Goal: Communication & Community: Participate in discussion

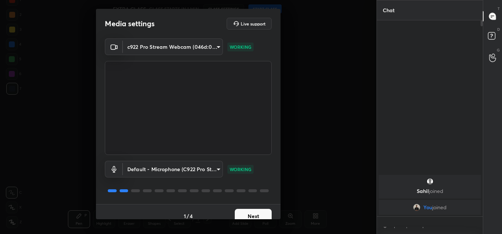
scroll to position [3, 3]
click at [245, 212] on button "Next" at bounding box center [253, 216] width 37 height 15
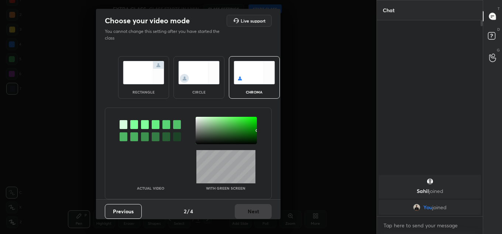
click at [135, 79] on img at bounding box center [143, 72] width 41 height 23
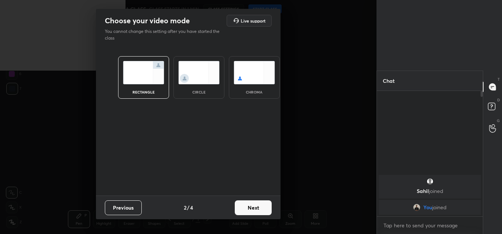
click at [251, 205] on button "Next" at bounding box center [253, 207] width 37 height 15
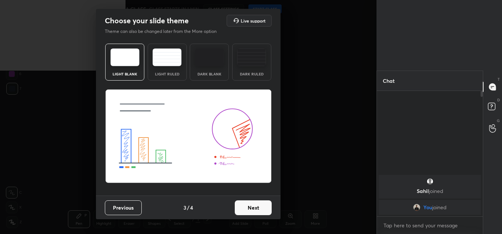
click at [251, 205] on button "Next" at bounding box center [253, 207] width 37 height 15
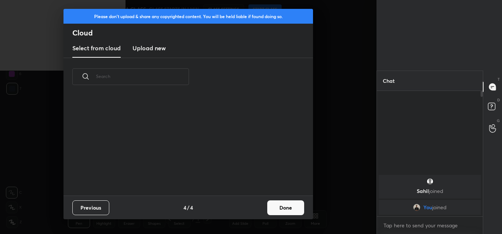
click at [254, 205] on div "Previous 4 / 4 Done" at bounding box center [189, 207] width 250 height 24
click at [269, 210] on button "Done" at bounding box center [285, 207] width 37 height 15
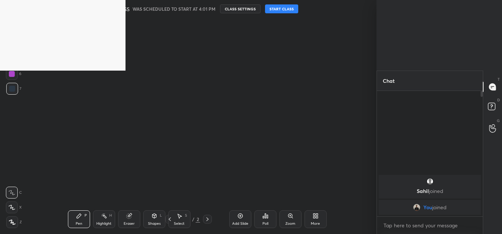
click at [291, 8] on button "START CLASS" at bounding box center [281, 8] width 33 height 9
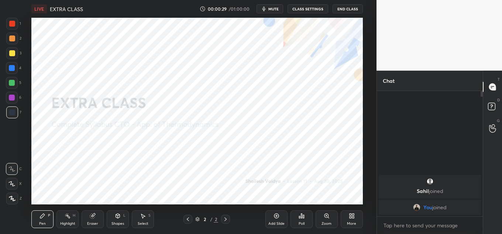
scroll to position [36760, 36599]
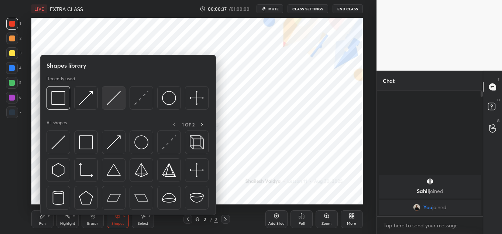
click at [119, 96] on img at bounding box center [114, 98] width 14 height 14
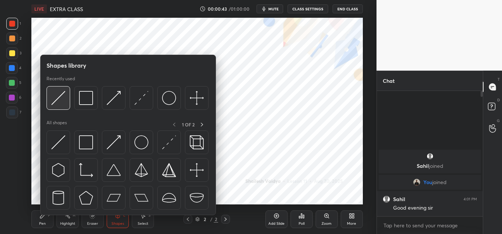
click at [69, 93] on div at bounding box center [59, 98] width 24 height 24
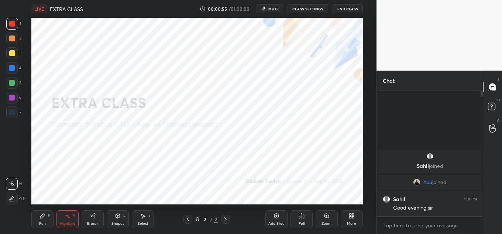
click at [354, 215] on icon at bounding box center [352, 216] width 6 height 6
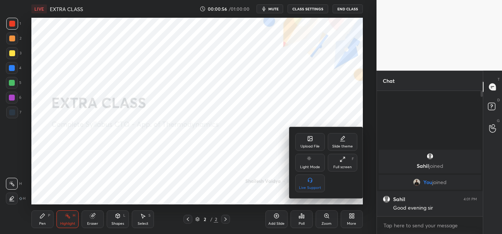
click at [309, 139] on icon at bounding box center [310, 138] width 4 height 4
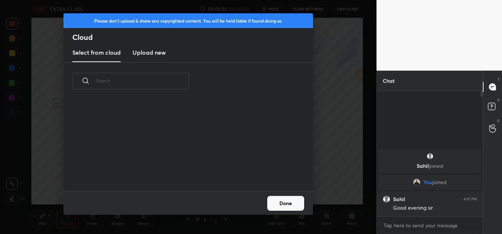
scroll to position [91, 237]
click at [158, 52] on h3 "Upload new" at bounding box center [149, 52] width 33 height 9
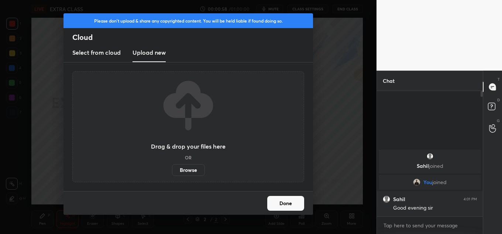
click at [195, 167] on label "Browse" at bounding box center [188, 170] width 33 height 12
click at [172, 167] on input "Browse" at bounding box center [172, 170] width 0 height 12
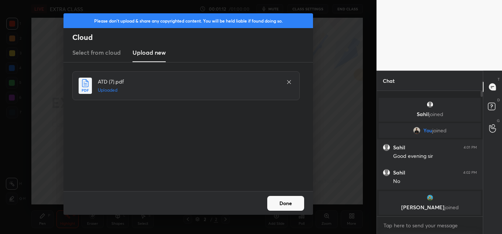
click at [295, 203] on button "Done" at bounding box center [285, 203] width 37 height 15
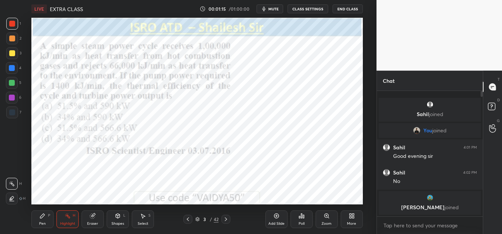
click at [195, 217] on div "3 / 42" at bounding box center [207, 219] width 47 height 9
click at [197, 218] on icon at bounding box center [198, 218] width 4 height 2
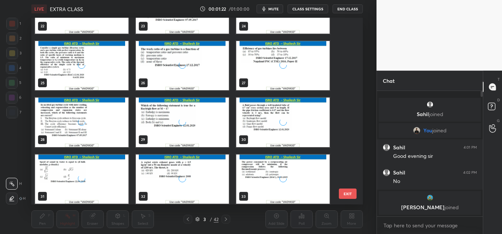
scroll to position [450, 0]
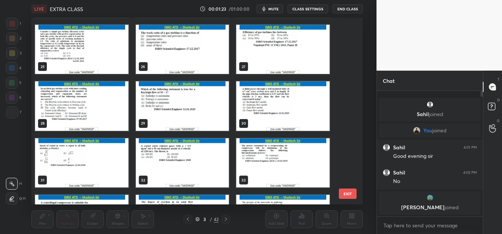
click at [278, 137] on div "33" at bounding box center [283, 162] width 95 height 51
click at [278, 139] on img "grid" at bounding box center [282, 162] width 93 height 49
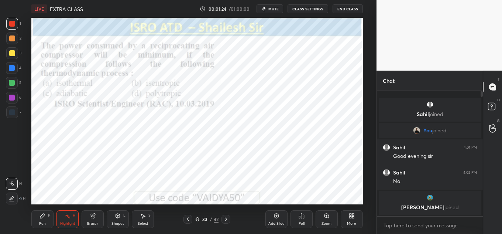
click at [278, 139] on img "grid" at bounding box center [282, 162] width 93 height 49
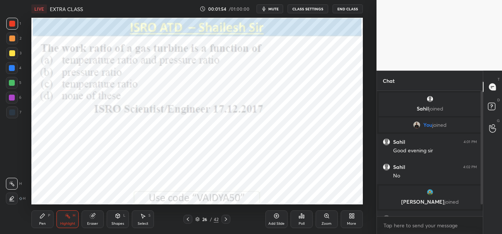
drag, startPoint x: 483, startPoint y: 189, endPoint x: 481, endPoint y: 207, distance: 17.8
click at [481, 207] on div "Chat [PERSON_NAME] joined You joined [PERSON_NAME] 4:01 PM Good evening [PERSON…" at bounding box center [440, 152] width 126 height 163
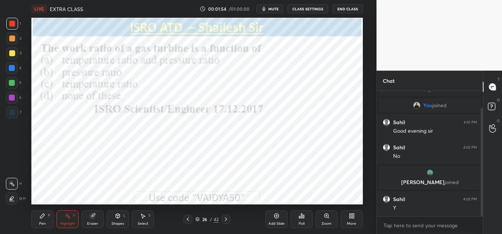
drag, startPoint x: 482, startPoint y: 204, endPoint x: 482, endPoint y: 208, distance: 4.8
click at [481, 208] on div at bounding box center [482, 162] width 2 height 108
click at [122, 212] on div "Shapes L" at bounding box center [118, 219] width 22 height 18
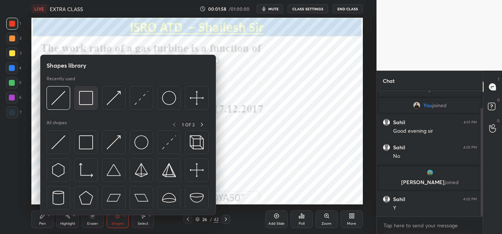
click at [81, 99] on img at bounding box center [86, 98] width 14 height 14
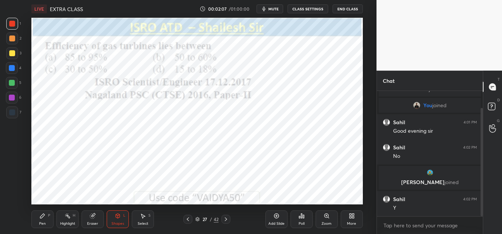
click at [307, 222] on div "Poll" at bounding box center [302, 219] width 22 height 18
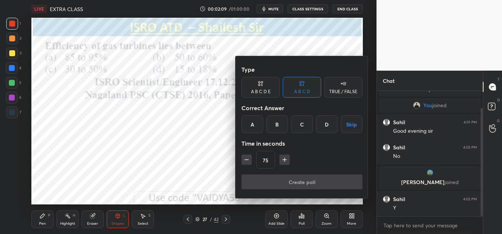
click at [249, 162] on icon "button" at bounding box center [246, 159] width 7 height 7
click at [246, 160] on icon "button" at bounding box center [246, 159] width 7 height 7
type input "45"
drag, startPoint x: 314, startPoint y: 124, endPoint x: 310, endPoint y: 127, distance: 5.0
click at [313, 124] on div "A B C D Skip" at bounding box center [302, 124] width 121 height 18
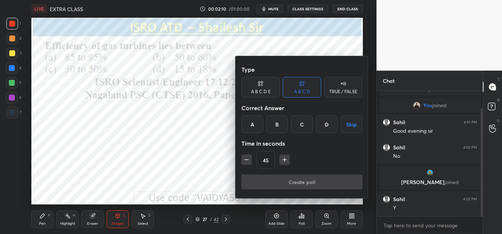
drag, startPoint x: 299, startPoint y: 123, endPoint x: 296, endPoint y: 139, distance: 16.5
click at [298, 122] on div "C" at bounding box center [302, 124] width 22 height 18
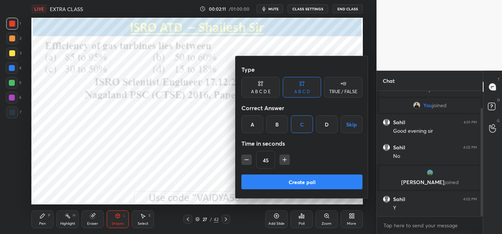
click at [290, 180] on button "Create poll" at bounding box center [302, 181] width 121 height 15
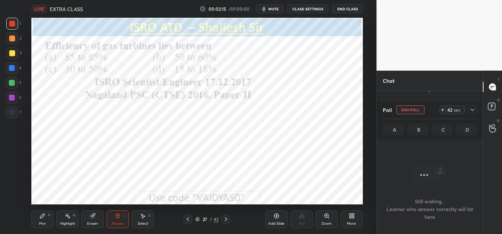
scroll to position [102, 104]
click at [473, 109] on icon at bounding box center [473, 110] width 6 height 6
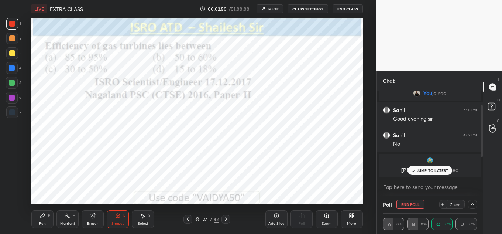
drag, startPoint x: 483, startPoint y: 163, endPoint x: 482, endPoint y: 169, distance: 5.9
click at [482, 171] on div at bounding box center [481, 134] width 4 height 87
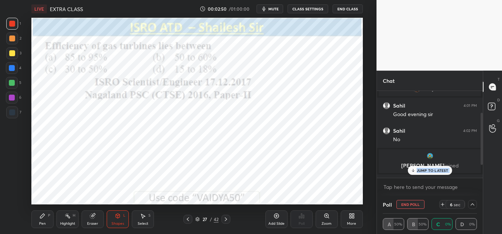
drag, startPoint x: 482, startPoint y: 169, endPoint x: 473, endPoint y: 172, distance: 9.8
click at [482, 180] on div "[PERSON_NAME] joined You joined [PERSON_NAME] 4:01 PM Good evening [PERSON_NAME…" at bounding box center [430, 143] width 106 height 105
click at [422, 167] on div "JUMP TO LATEST" at bounding box center [430, 170] width 44 height 9
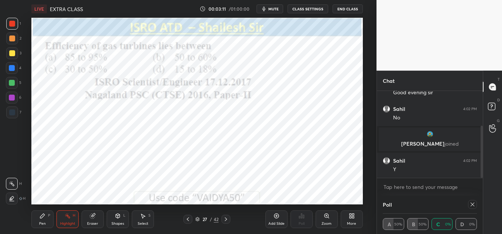
click at [471, 204] on icon at bounding box center [473, 204] width 6 height 6
type textarea "x"
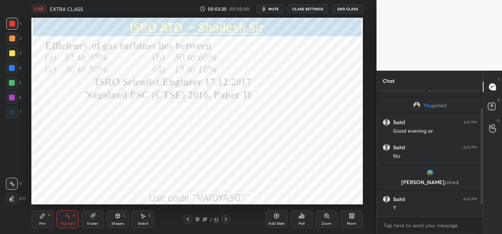
scroll to position [45, 0]
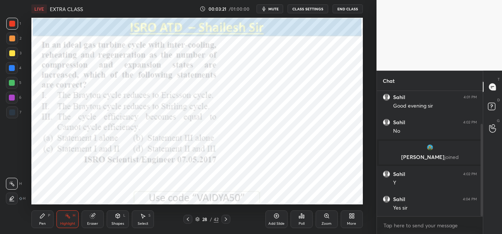
click at [301, 224] on div "Poll" at bounding box center [302, 224] width 6 height 4
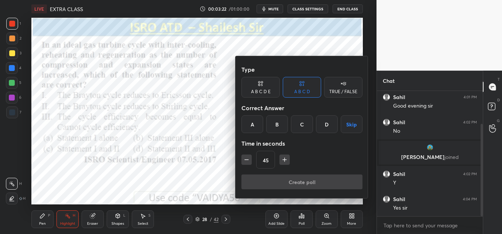
click at [350, 122] on button "Skip" at bounding box center [352, 124] width 22 height 18
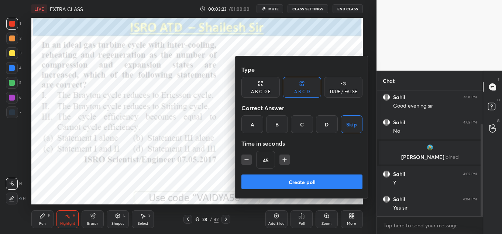
click at [287, 157] on icon "button" at bounding box center [284, 159] width 7 height 7
type input "60"
click at [298, 184] on button "Create poll" at bounding box center [302, 181] width 121 height 15
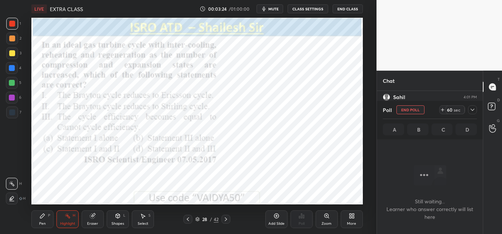
scroll to position [102, 104]
click at [471, 111] on icon at bounding box center [473, 110] width 6 height 6
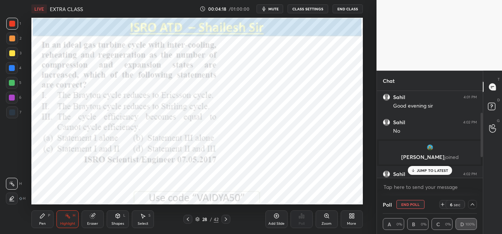
scroll to position [46, 0]
click at [482, 160] on div at bounding box center [481, 134] width 4 height 87
drag, startPoint x: 482, startPoint y: 166, endPoint x: 484, endPoint y: 175, distance: 9.5
click at [482, 177] on div at bounding box center [481, 134] width 4 height 87
click at [441, 162] on div "[PERSON_NAME] joined" at bounding box center [430, 151] width 102 height 24
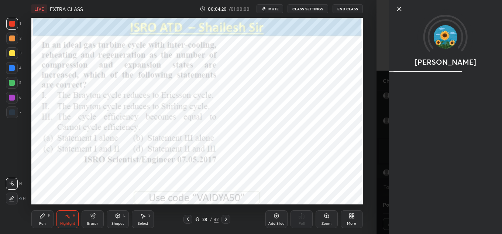
click at [440, 168] on div "[PERSON_NAME]" at bounding box center [440, 117] width 126 height 234
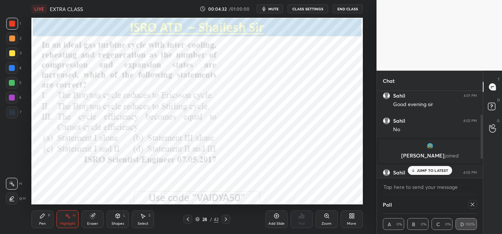
click at [439, 172] on p "JUMP TO LATEST" at bounding box center [433, 170] width 32 height 4
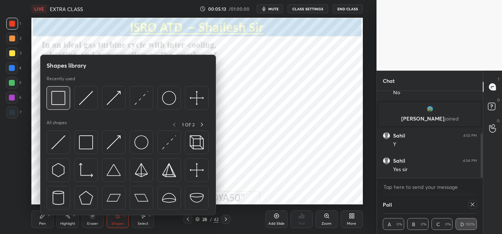
click at [60, 97] on img at bounding box center [58, 98] width 14 height 14
click at [52, 95] on img at bounding box center [58, 98] width 14 height 14
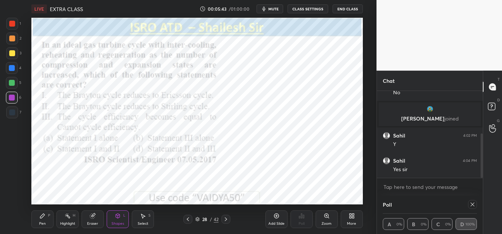
click at [472, 204] on icon at bounding box center [473, 204] width 6 height 6
type textarea "x"
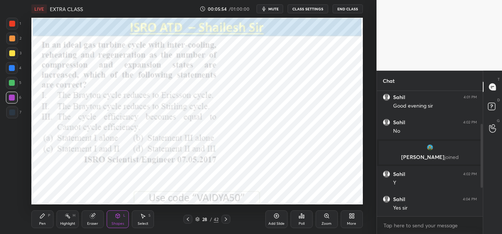
scroll to position [70, 0]
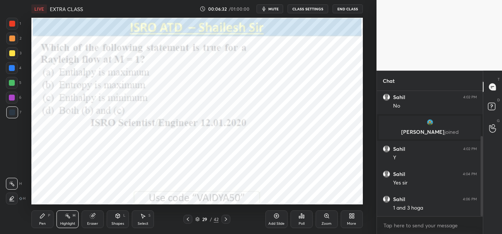
click at [293, 217] on div "Poll" at bounding box center [302, 219] width 22 height 18
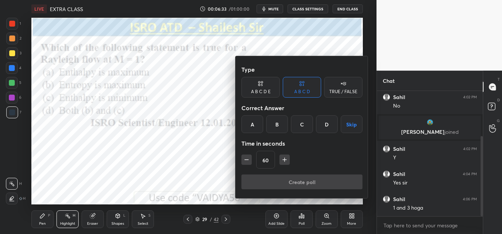
click at [281, 127] on div "B" at bounding box center [277, 124] width 22 height 18
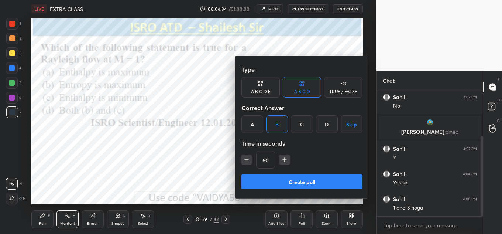
click at [248, 160] on icon "button" at bounding box center [247, 160] width 4 height 0
type input "45"
click at [258, 181] on button "Create poll" at bounding box center [302, 181] width 121 height 15
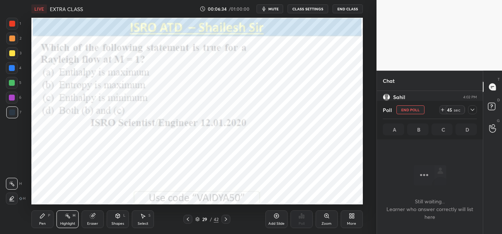
scroll to position [102, 104]
click at [474, 106] on div at bounding box center [472, 109] width 9 height 9
type textarea "x"
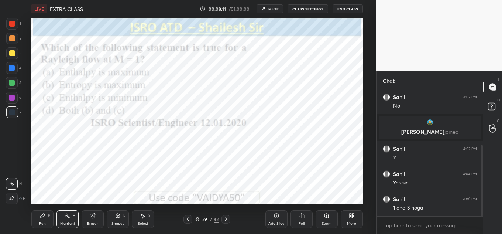
scroll to position [95, 0]
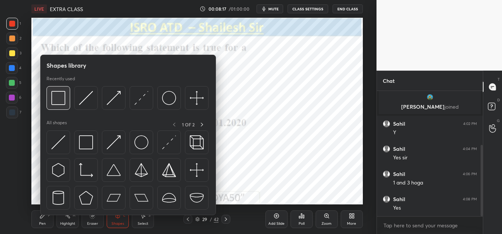
click at [59, 93] on img at bounding box center [58, 98] width 14 height 14
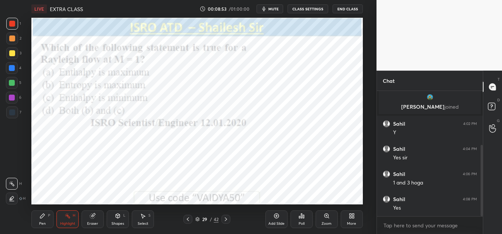
click at [115, 223] on div "Shapes" at bounding box center [118, 224] width 13 height 4
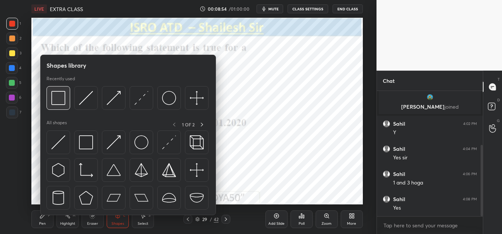
click at [56, 103] on img at bounding box center [58, 98] width 14 height 14
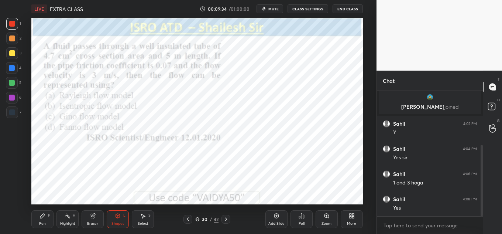
click at [305, 217] on div "Poll" at bounding box center [302, 219] width 22 height 18
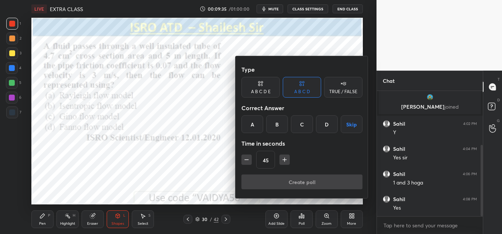
click at [330, 128] on div "D" at bounding box center [327, 124] width 22 height 18
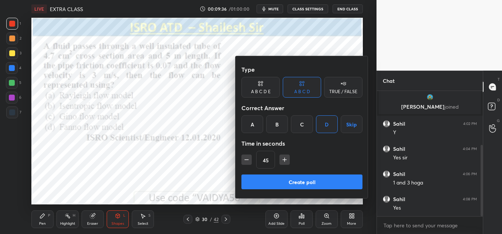
click at [285, 158] on icon "button" at bounding box center [284, 159] width 7 height 7
type input "60"
click at [286, 180] on button "Create poll" at bounding box center [302, 181] width 121 height 15
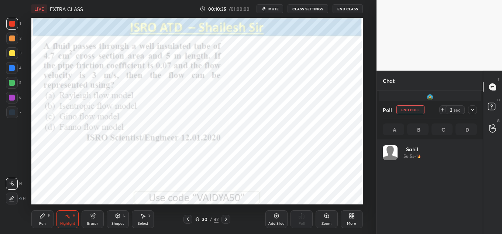
scroll to position [86, 92]
click at [475, 106] on div at bounding box center [472, 109] width 9 height 9
type textarea "x"
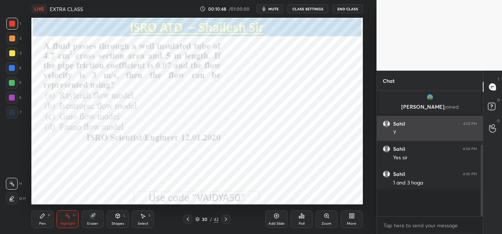
scroll to position [0, 3]
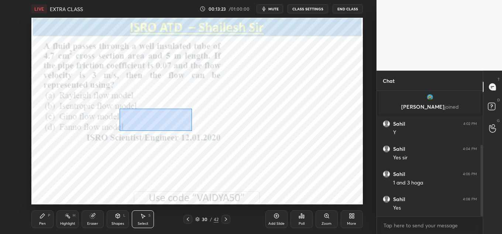
drag, startPoint x: 120, startPoint y: 109, endPoint x: 196, endPoint y: 129, distance: 79.0
click at [196, 130] on div "0 ° Undo Copy Duplicate Duplicate to new slide Delete" at bounding box center [197, 111] width 332 height 187
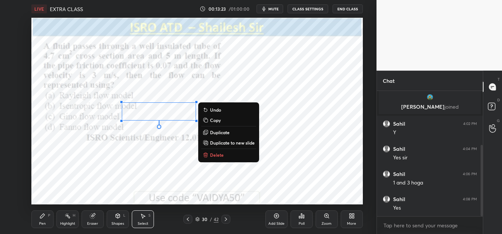
click at [163, 135] on div "0 ° Undo Copy Duplicate Duplicate to new slide Delete" at bounding box center [197, 111] width 332 height 187
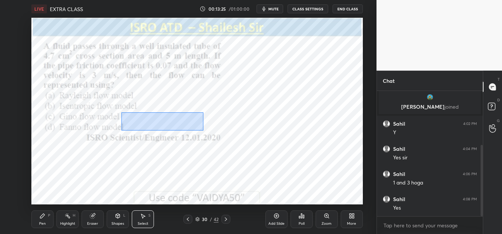
drag, startPoint x: 122, startPoint y: 112, endPoint x: 202, endPoint y: 128, distance: 82.4
click at [204, 130] on div "0 ° Undo Copy Duplicate Duplicate to new slide Delete" at bounding box center [197, 111] width 332 height 187
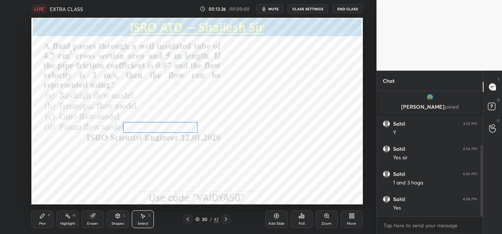
drag, startPoint x: 180, startPoint y: 121, endPoint x: 181, endPoint y: 129, distance: 7.9
click at [181, 129] on div "0 ° Undo Copy Duplicate Duplicate to new slide Delete" at bounding box center [197, 111] width 332 height 187
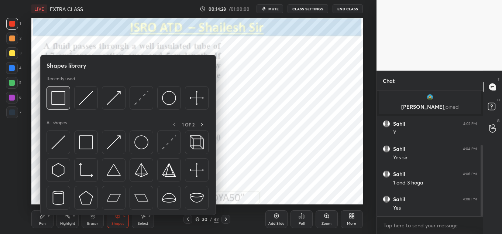
click at [56, 100] on img at bounding box center [58, 98] width 14 height 14
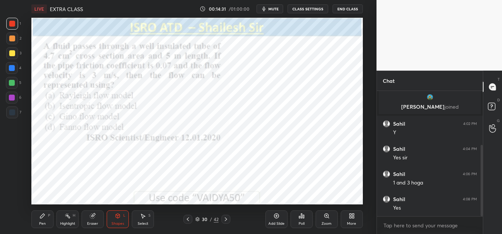
click at [62, 217] on div "Highlight H" at bounding box center [68, 219] width 22 height 18
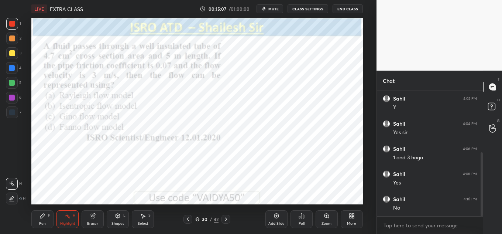
scroll to position [127, 0]
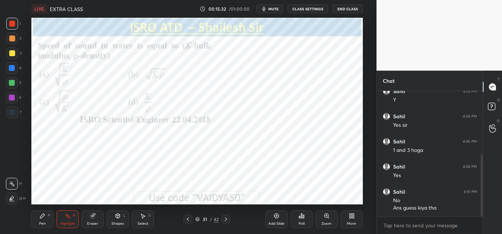
click at [304, 215] on icon at bounding box center [303, 216] width 1 height 3
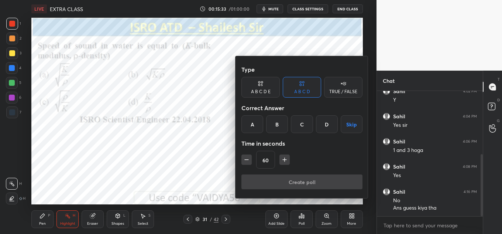
drag, startPoint x: 241, startPoint y: 123, endPoint x: 249, endPoint y: 126, distance: 8.4
click at [241, 123] on div "Type A B C D E A B C D TRUE / FALSE Correct Answer A B C D Skip Time in seconds…" at bounding box center [302, 127] width 133 height 142
click at [249, 124] on div "A" at bounding box center [253, 124] width 22 height 18
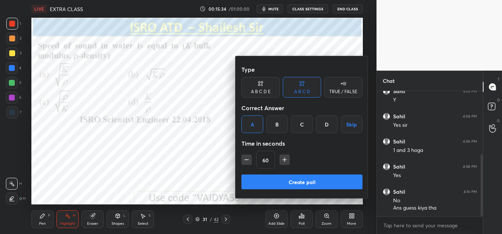
click at [248, 155] on button "button" at bounding box center [247, 159] width 10 height 10
type input "45"
click at [263, 182] on button "Create poll" at bounding box center [302, 181] width 121 height 15
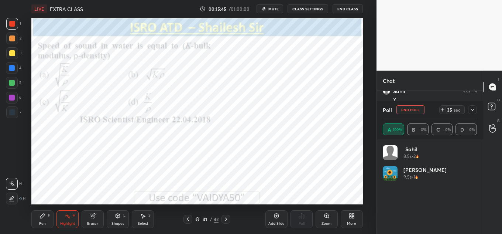
scroll to position [86, 92]
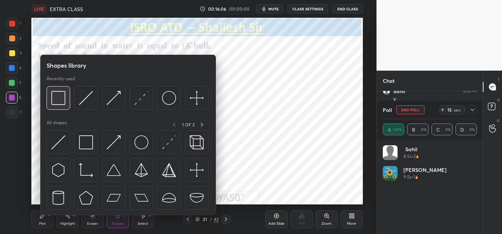
click at [58, 94] on img at bounding box center [58, 98] width 14 height 14
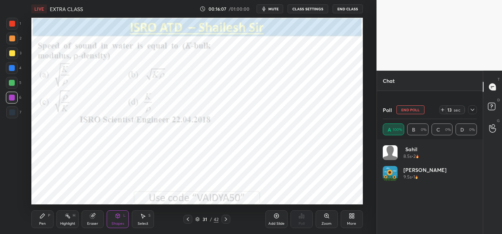
scroll to position [198, 0]
drag, startPoint x: 61, startPoint y: 218, endPoint x: 68, endPoint y: 209, distance: 12.3
click at [61, 218] on div "Highlight H" at bounding box center [68, 219] width 22 height 18
click at [475, 109] on div at bounding box center [472, 109] width 9 height 9
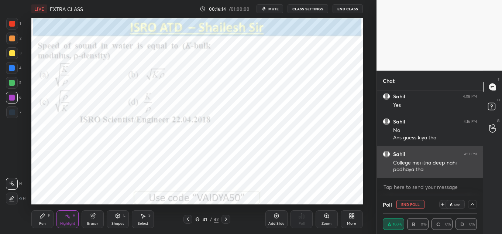
scroll to position [0, 3]
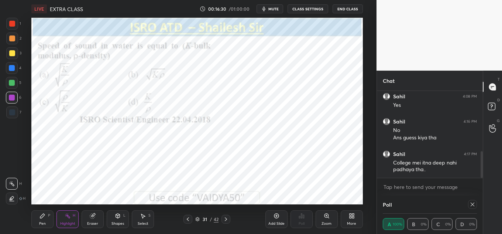
click at [473, 202] on icon at bounding box center [473, 204] width 6 height 6
type textarea "x"
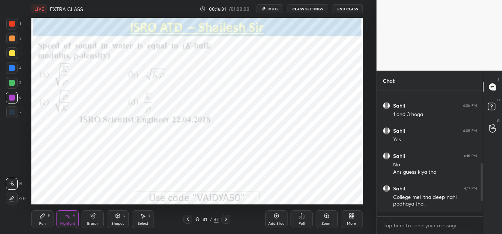
scroll to position [3, 3]
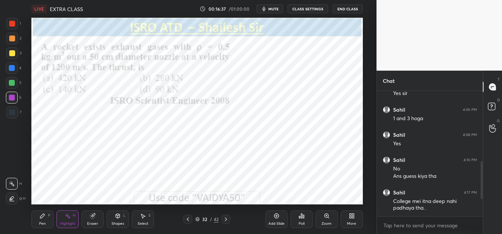
click at [303, 215] on icon at bounding box center [303, 216] width 1 height 3
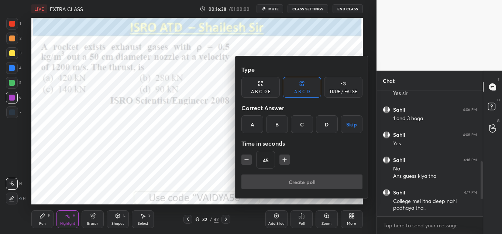
click at [301, 115] on div "Type A B C D E A B C D TRUE / FALSE Correct Answer A B C D Skip Time in seconds…" at bounding box center [302, 118] width 121 height 112
click at [301, 127] on div "C" at bounding box center [302, 124] width 22 height 18
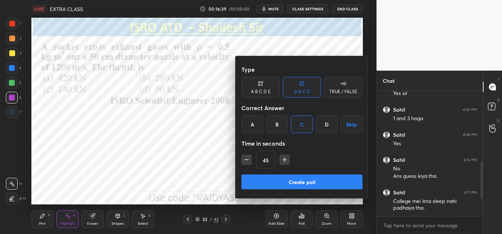
click at [285, 158] on icon "button" at bounding box center [284, 159] width 7 height 7
click at [284, 159] on icon "button" at bounding box center [284, 159] width 7 height 7
type input "75"
click at [283, 179] on button "Create poll" at bounding box center [302, 181] width 121 height 15
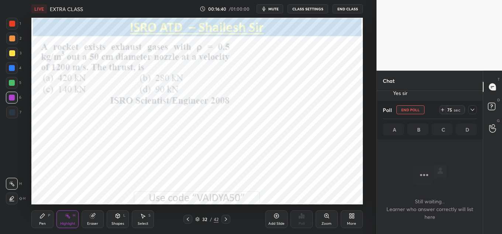
scroll to position [102, 104]
click at [445, 109] on icon at bounding box center [443, 110] width 6 height 6
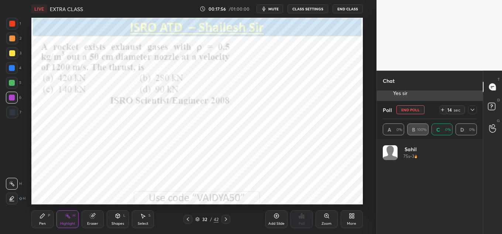
scroll to position [86, 92]
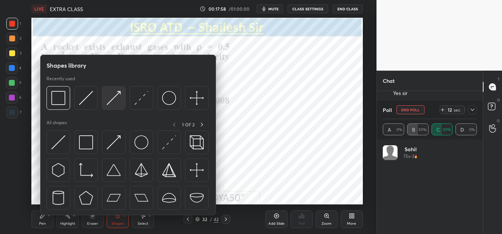
click at [111, 102] on img at bounding box center [114, 98] width 14 height 14
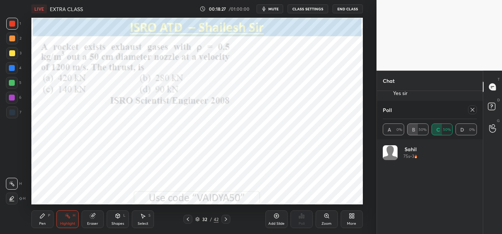
click at [474, 105] on div "Poll" at bounding box center [430, 110] width 94 height 18
click at [471, 106] on div at bounding box center [472, 109] width 9 height 9
type textarea "x"
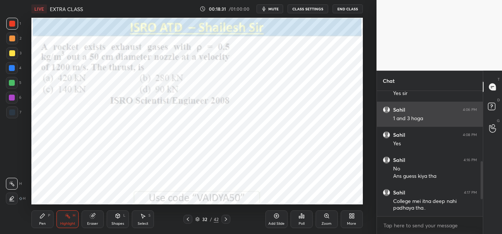
scroll to position [141, 104]
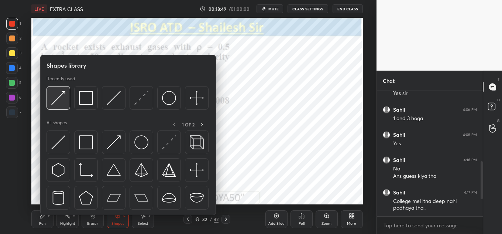
click at [57, 93] on img at bounding box center [58, 98] width 14 height 14
click at [89, 96] on img at bounding box center [86, 98] width 14 height 14
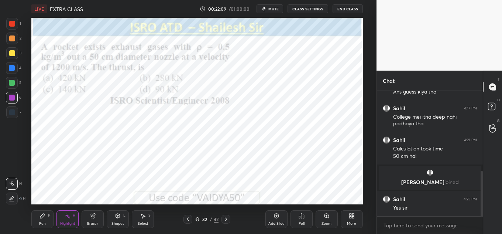
scroll to position [243, 0]
click at [294, 214] on div "Poll" at bounding box center [302, 219] width 22 height 18
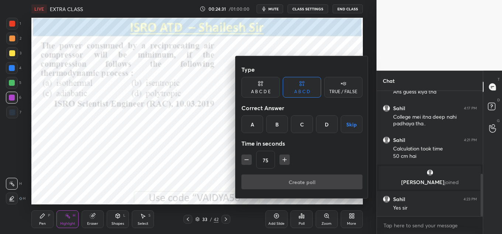
drag, startPoint x: 252, startPoint y: 124, endPoint x: 248, endPoint y: 146, distance: 22.5
click at [252, 125] on div "A" at bounding box center [253, 124] width 22 height 18
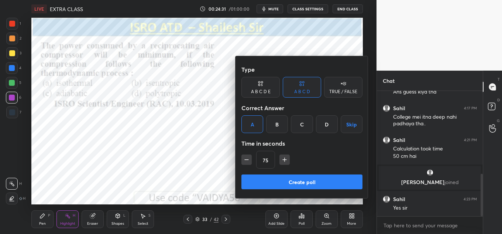
click at [246, 151] on div "75" at bounding box center [302, 160] width 121 height 18
click at [246, 157] on icon "button" at bounding box center [246, 159] width 7 height 7
click at [246, 158] on icon "button" at bounding box center [246, 159] width 7 height 7
type input "45"
click at [255, 181] on button "Create poll" at bounding box center [302, 181] width 121 height 15
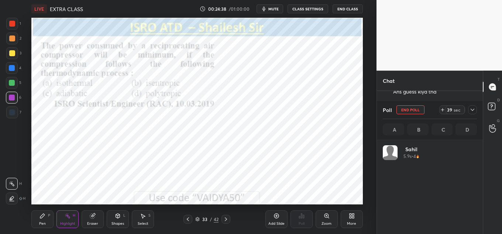
scroll to position [86, 92]
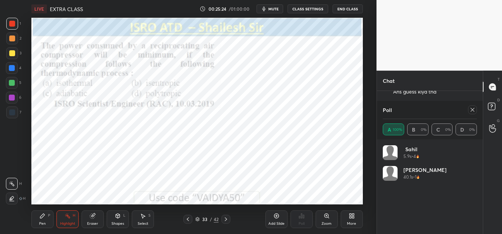
click at [475, 110] on icon at bounding box center [473, 110] width 6 height 6
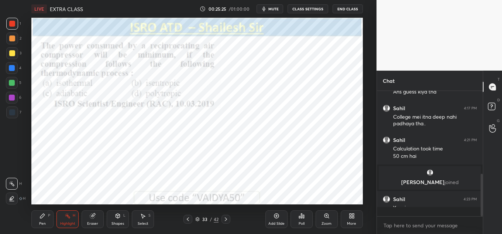
scroll to position [3, 3]
drag, startPoint x: 118, startPoint y: 223, endPoint x: 118, endPoint y: 219, distance: 4.1
click at [118, 224] on div "Shapes" at bounding box center [118, 224] width 13 height 4
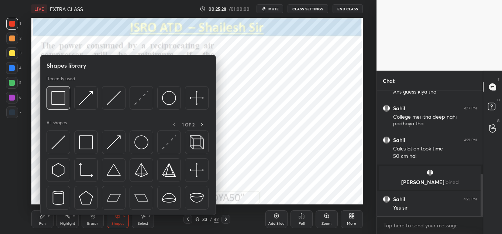
click at [50, 95] on div at bounding box center [59, 98] width 24 height 24
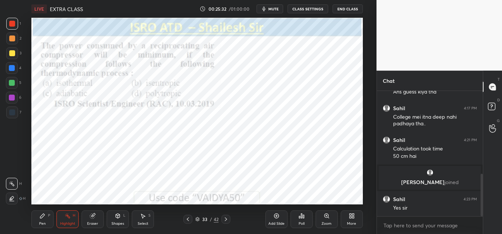
drag, startPoint x: 228, startPoint y: 224, endPoint x: 236, endPoint y: 219, distance: 8.9
click at [228, 224] on div "Pen P Highlight H Eraser Shapes L Select S 33 / 42 Add Slide Poll Zoom More" at bounding box center [197, 219] width 332 height 30
click at [226, 219] on icon at bounding box center [226, 219] width 6 height 6
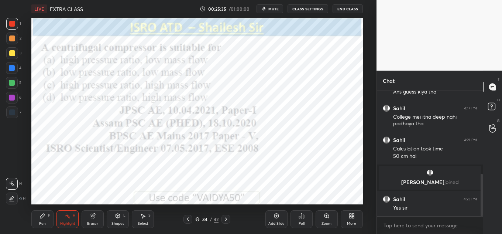
click at [303, 216] on icon at bounding box center [302, 216] width 6 height 6
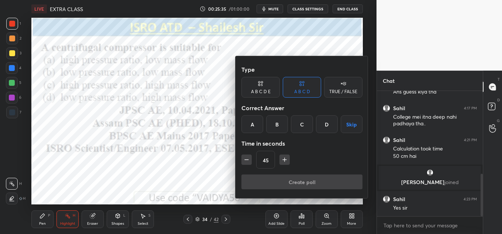
click at [323, 126] on div "D" at bounding box center [327, 124] width 22 height 18
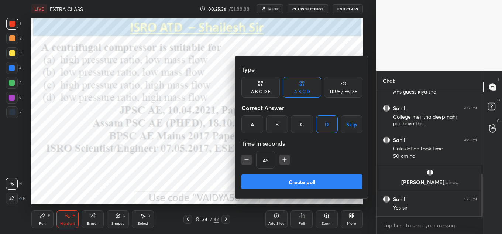
click at [302, 180] on button "Create poll" at bounding box center [302, 181] width 121 height 15
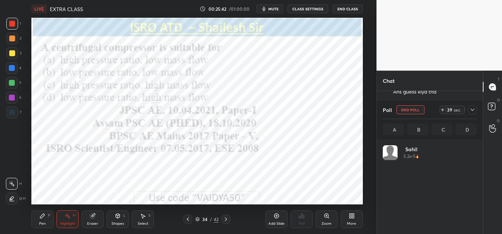
scroll to position [86, 92]
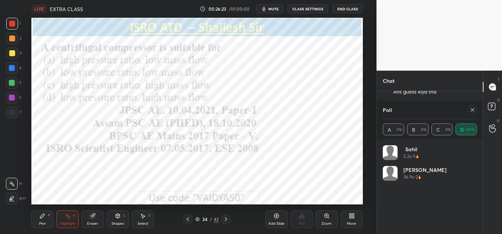
click at [470, 109] on icon at bounding box center [473, 110] width 6 height 6
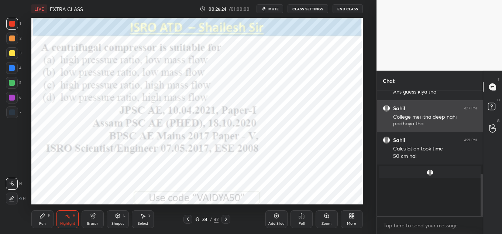
scroll to position [138, 104]
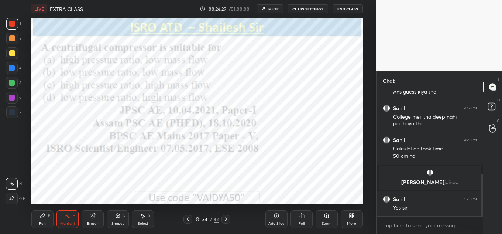
click at [118, 223] on div "Shapes" at bounding box center [118, 224] width 13 height 4
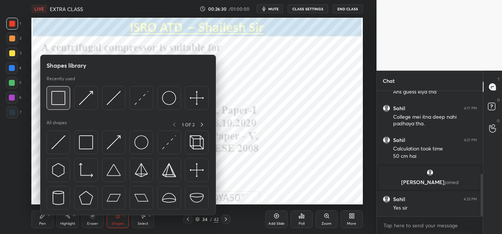
click at [55, 102] on img at bounding box center [58, 98] width 14 height 14
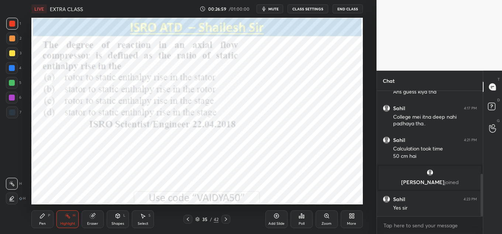
click at [307, 221] on div "Poll" at bounding box center [302, 219] width 22 height 18
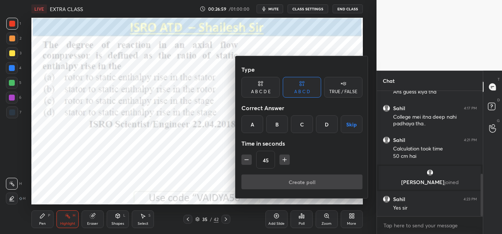
click at [303, 124] on div "C" at bounding box center [302, 124] width 22 height 18
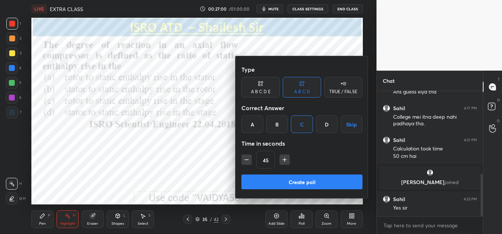
click at [293, 181] on button "Create poll" at bounding box center [302, 181] width 121 height 15
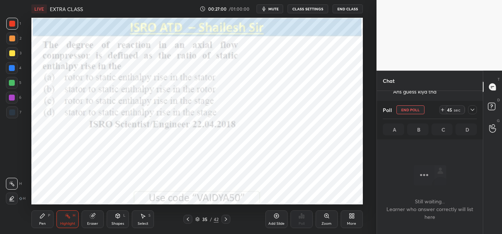
scroll to position [102, 104]
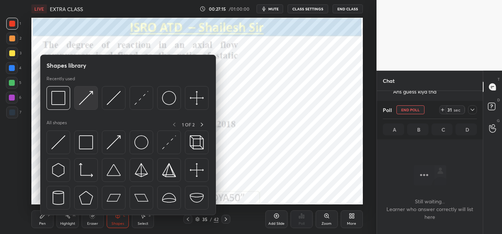
click at [82, 101] on img at bounding box center [86, 98] width 14 height 14
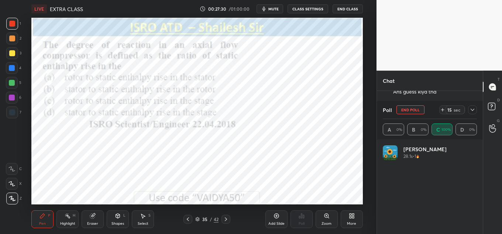
scroll to position [86, 92]
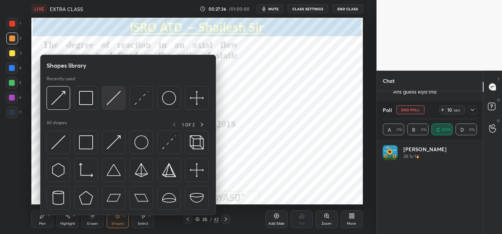
click at [110, 99] on img at bounding box center [114, 98] width 14 height 14
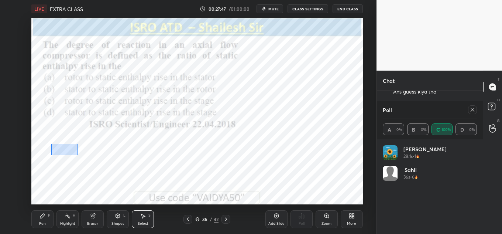
drag, startPoint x: 65, startPoint y: 153, endPoint x: 76, endPoint y: 154, distance: 11.1
click at [78, 155] on div "0 ° Undo Copy Duplicate Duplicate to new slide Delete" at bounding box center [197, 111] width 332 height 187
click at [73, 154] on div "0 ° Undo Copy Duplicate Duplicate to new slide Delete" at bounding box center [197, 111] width 332 height 187
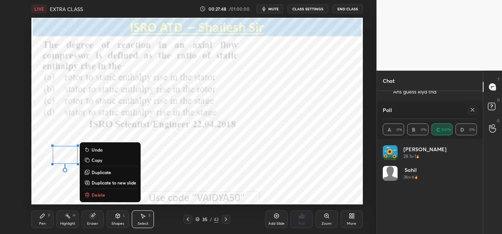
click at [71, 183] on div "0 ° Undo Copy Duplicate Duplicate to new slide Delete" at bounding box center [197, 111] width 332 height 187
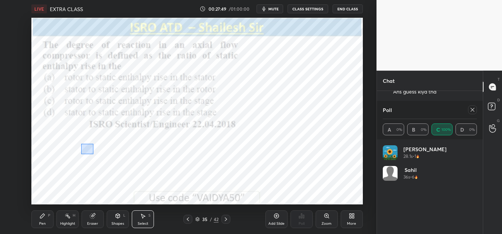
drag, startPoint x: 82, startPoint y: 144, endPoint x: 91, endPoint y: 152, distance: 12.6
click at [94, 154] on div "0 ° Undo Copy Duplicate Duplicate to new slide Delete" at bounding box center [197, 111] width 332 height 187
click at [89, 154] on div "0 ° Undo Copy Duplicate Duplicate to new slide Delete" at bounding box center [197, 111] width 332 height 187
click at [81, 188] on div "0 ° Undo Copy Duplicate Duplicate to new slide Delete" at bounding box center [197, 111] width 332 height 187
drag, startPoint x: 97, startPoint y: 140, endPoint x: 139, endPoint y: 155, distance: 44.9
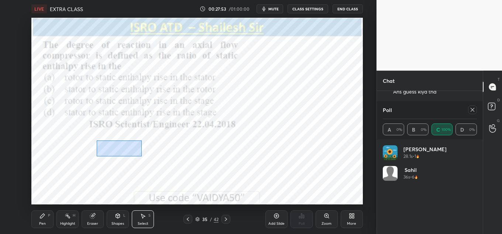
click at [142, 156] on div "0 ° Undo Copy Duplicate Duplicate to new slide Delete" at bounding box center [197, 111] width 332 height 187
click at [135, 154] on div "0 ° Undo Copy Duplicate Duplicate to new slide Delete" at bounding box center [197, 111] width 332 height 187
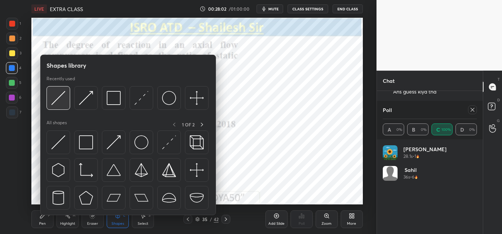
click at [65, 96] on img at bounding box center [58, 98] width 14 height 14
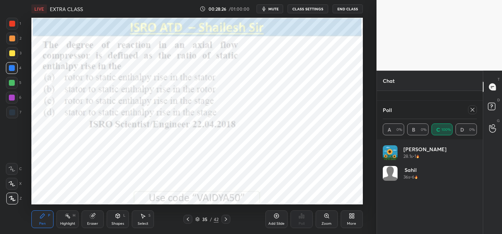
scroll to position [314, 0]
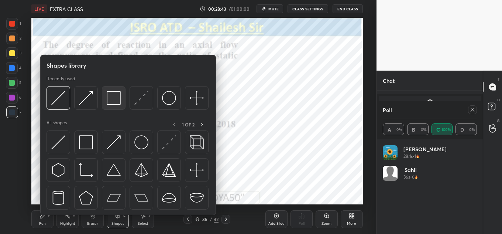
click at [112, 95] on img at bounding box center [114, 98] width 14 height 14
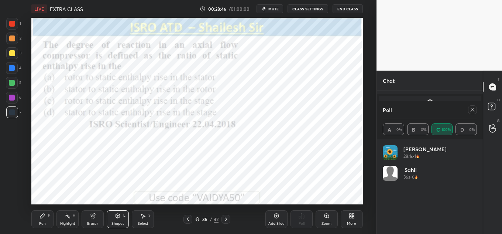
scroll to position [328, 0]
click at [474, 110] on icon at bounding box center [473, 110] width 6 height 6
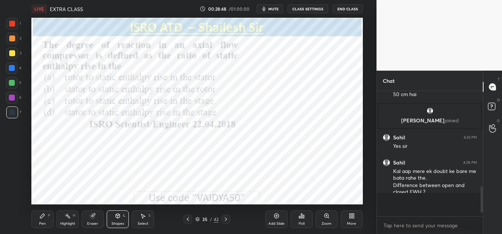
scroll to position [3, 3]
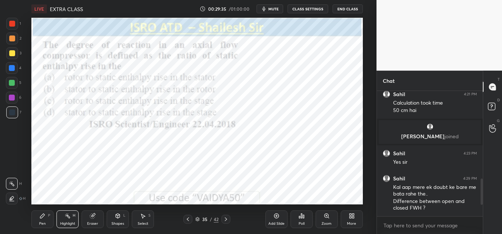
click at [119, 215] on icon at bounding box center [118, 215] width 4 height 1
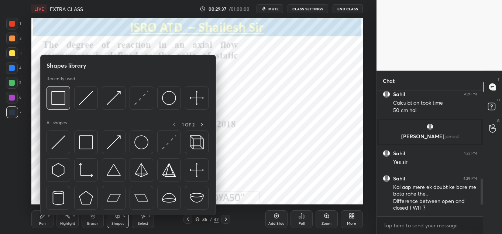
scroll to position [314, 0]
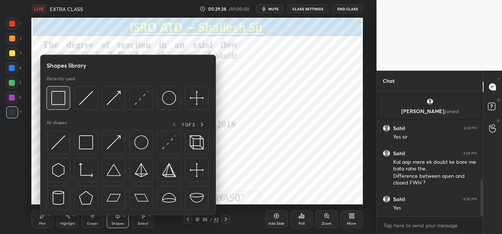
click at [62, 92] on img at bounding box center [58, 98] width 14 height 14
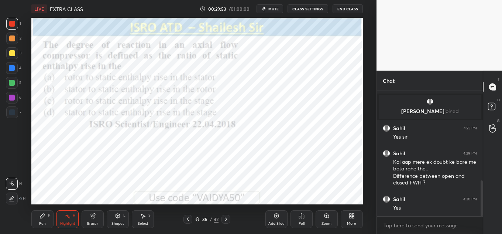
click at [228, 222] on div at bounding box center [226, 219] width 9 height 9
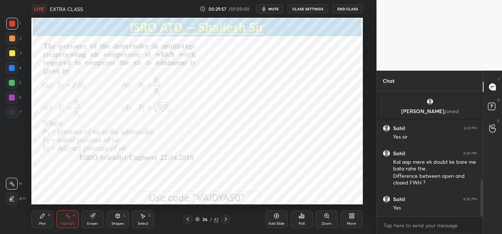
click at [296, 215] on div "Poll" at bounding box center [302, 219] width 22 height 18
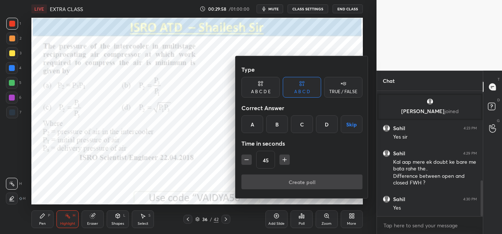
click at [330, 126] on div "D" at bounding box center [327, 124] width 22 height 18
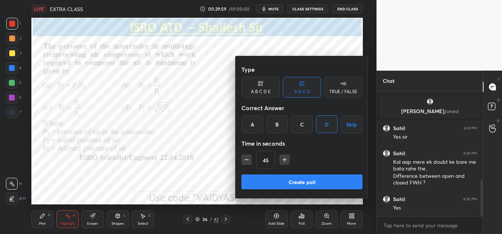
click at [300, 181] on button "Create poll" at bounding box center [302, 181] width 121 height 15
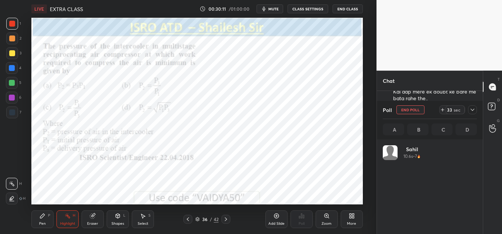
scroll to position [86, 92]
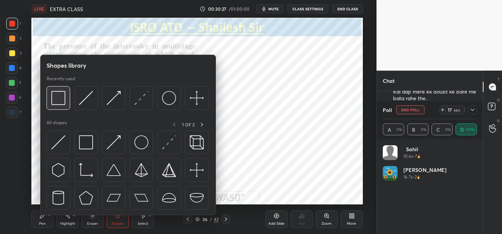
click at [57, 98] on img at bounding box center [58, 98] width 14 height 14
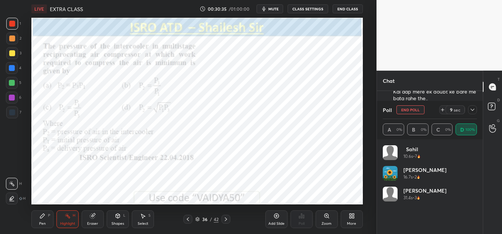
click at [474, 110] on icon at bounding box center [473, 110] width 6 height 6
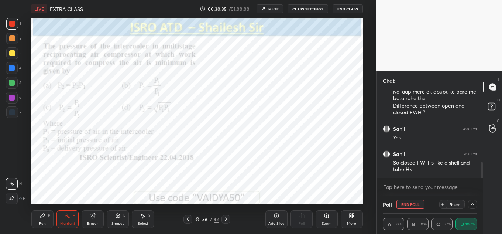
scroll to position [0, 3]
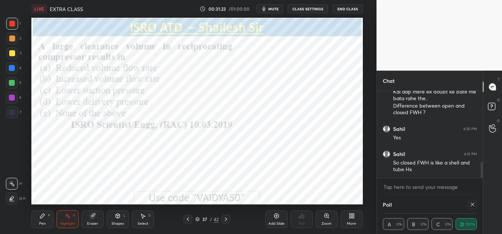
click at [474, 204] on icon at bounding box center [473, 204] width 6 height 6
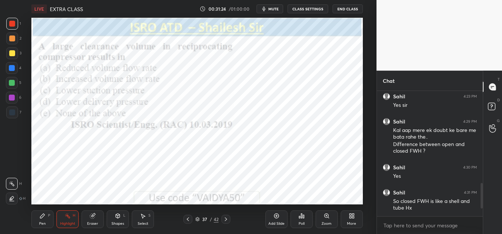
scroll to position [346, 0]
click at [301, 214] on icon at bounding box center [301, 216] width 1 height 4
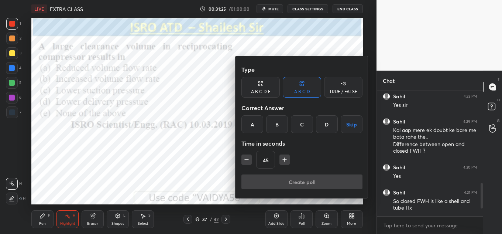
click at [271, 84] on div "A B C D E" at bounding box center [261, 87] width 38 height 21
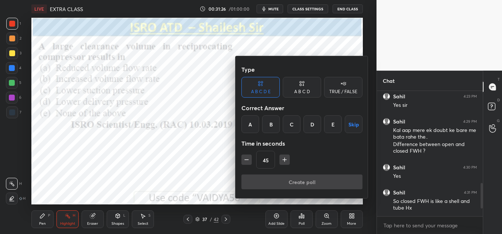
click at [254, 123] on div "A" at bounding box center [251, 124] width 18 height 18
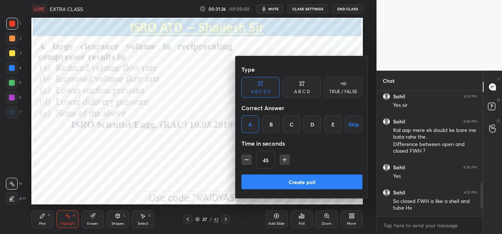
click at [264, 183] on button "Create poll" at bounding box center [302, 181] width 121 height 15
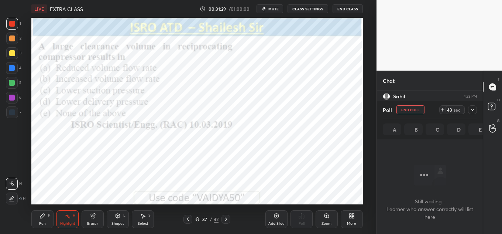
scroll to position [102, 104]
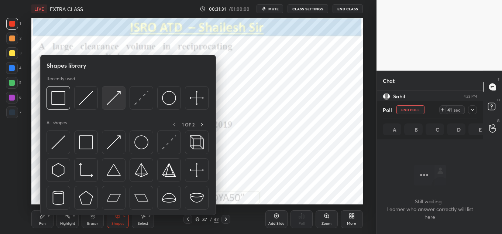
click at [114, 100] on img at bounding box center [114, 98] width 14 height 14
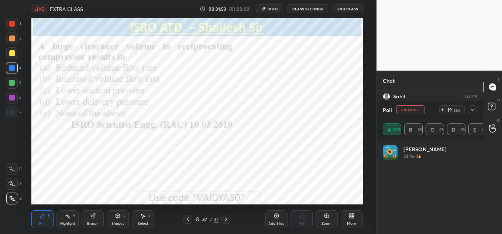
scroll to position [86, 92]
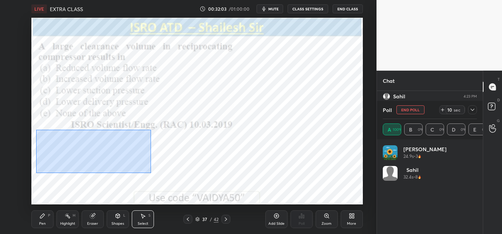
drag, startPoint x: 52, startPoint y: 139, endPoint x: 139, endPoint y: 158, distance: 88.8
click at [153, 171] on div "0 ° Undo Copy Duplicate Duplicate to new slide Delete" at bounding box center [197, 111] width 332 height 187
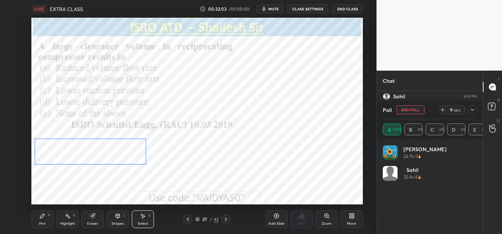
drag, startPoint x: 124, startPoint y: 145, endPoint x: 124, endPoint y: 149, distance: 4.4
click at [124, 149] on div "0 ° Undo Copy Duplicate Duplicate to new slide Delete" at bounding box center [197, 111] width 332 height 187
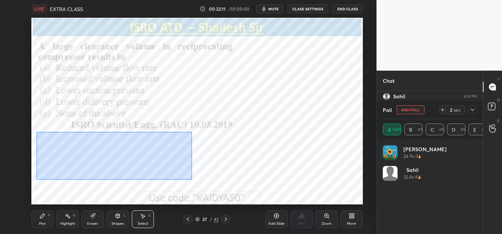
drag, startPoint x: 36, startPoint y: 132, endPoint x: 192, endPoint y: 179, distance: 162.9
click at [192, 179] on div "0 ° Undo Copy Duplicate Duplicate to new slide Delete" at bounding box center [197, 111] width 332 height 187
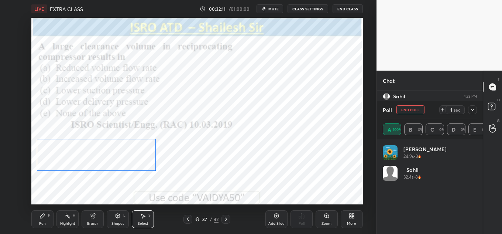
drag, startPoint x: 136, startPoint y: 151, endPoint x: 140, endPoint y: 156, distance: 6.0
click at [139, 157] on div "0 ° Undo Copy Duplicate Duplicate to new slide Delete" at bounding box center [197, 111] width 332 height 187
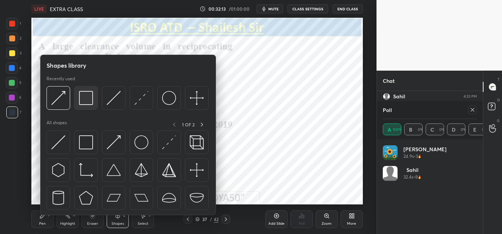
click at [79, 96] on img at bounding box center [86, 98] width 14 height 14
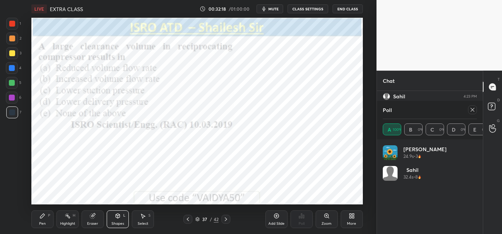
click at [473, 110] on icon at bounding box center [473, 110] width 6 height 6
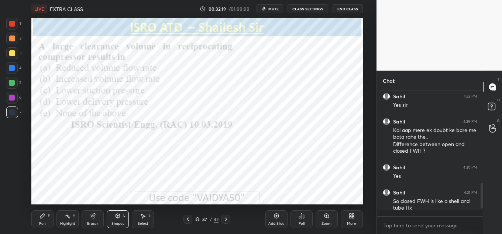
scroll to position [137, 104]
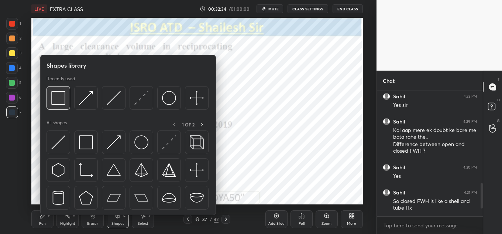
click at [63, 94] on img at bounding box center [58, 98] width 14 height 14
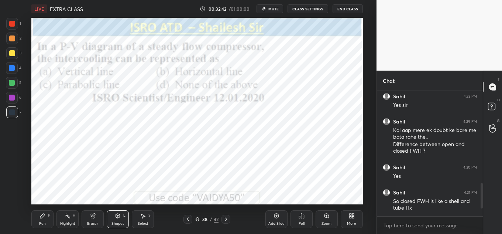
click at [299, 212] on div "Poll" at bounding box center [302, 219] width 22 height 18
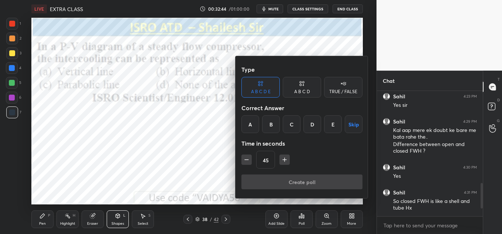
click at [270, 130] on div "B" at bounding box center [271, 124] width 18 height 18
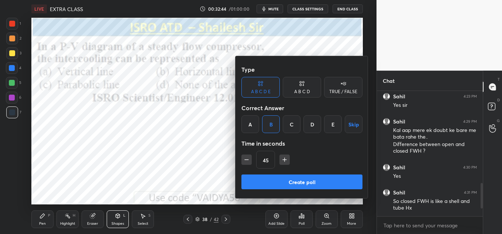
drag, startPoint x: 294, startPoint y: 92, endPoint x: 285, endPoint y: 114, distance: 23.3
click at [293, 93] on div "A B C D" at bounding box center [302, 87] width 38 height 21
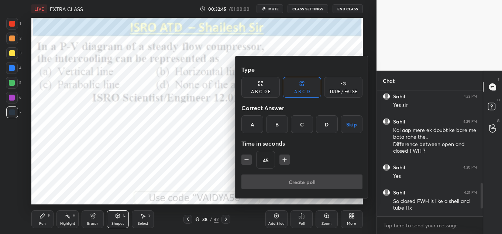
click at [274, 128] on div "B" at bounding box center [277, 124] width 22 height 18
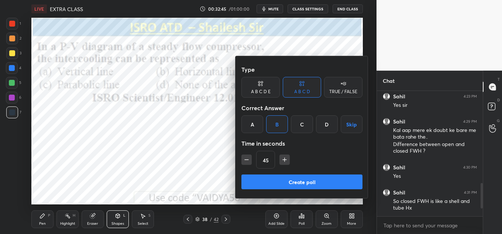
click at [268, 184] on button "Create poll" at bounding box center [302, 181] width 121 height 15
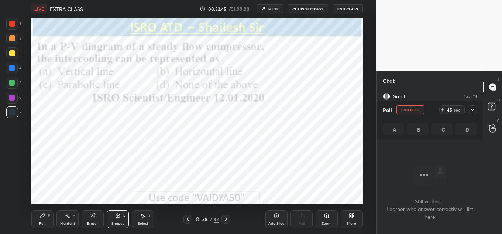
scroll to position [102, 104]
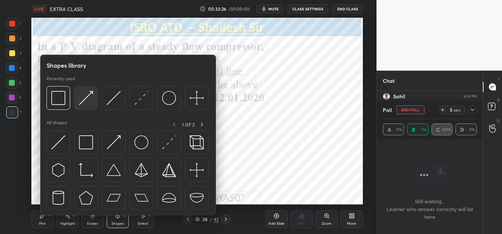
click at [87, 100] on img at bounding box center [86, 98] width 14 height 14
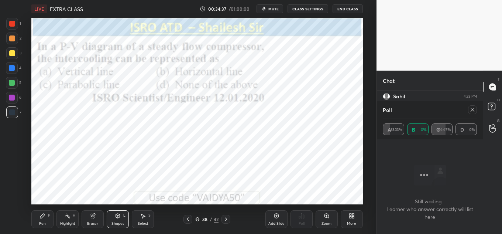
click at [351, 214] on icon at bounding box center [351, 215] width 2 height 2
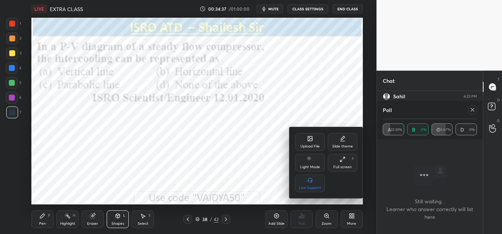
click at [304, 142] on div "Upload File" at bounding box center [311, 142] width 30 height 18
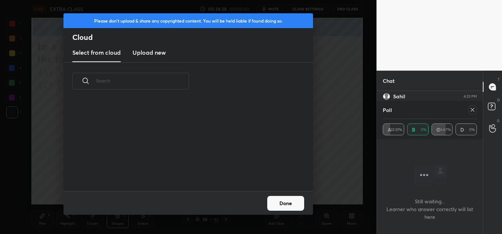
scroll to position [91, 237]
click at [142, 53] on h3 "Upload new" at bounding box center [149, 52] width 33 height 9
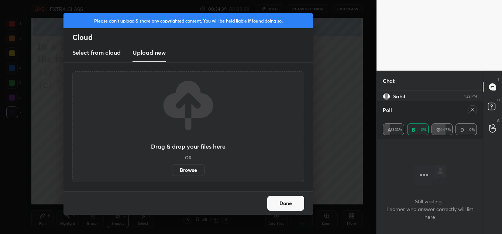
click at [188, 170] on label "Browse" at bounding box center [188, 170] width 33 height 12
click at [172, 170] on input "Browse" at bounding box center [172, 170] width 0 height 12
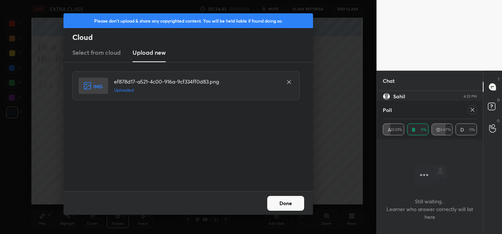
click at [474, 107] on icon at bounding box center [473, 110] width 6 height 6
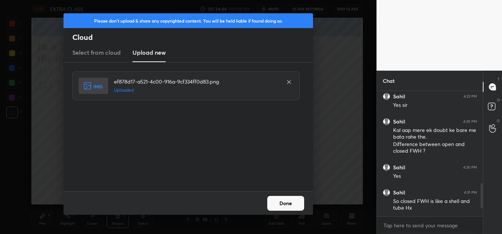
scroll to position [141, 104]
click at [287, 200] on button "Done" at bounding box center [285, 203] width 37 height 15
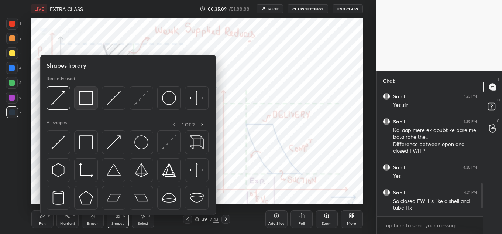
click at [91, 102] on img at bounding box center [86, 98] width 14 height 14
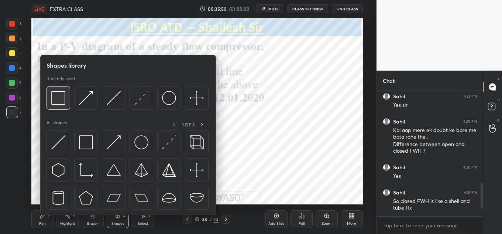
click at [59, 97] on img at bounding box center [58, 98] width 14 height 14
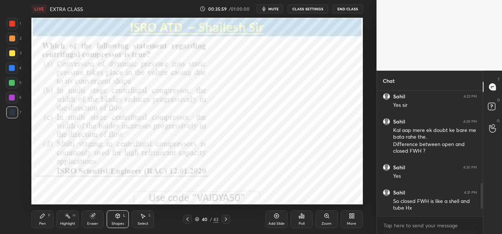
click at [301, 222] on div "Poll" at bounding box center [302, 224] width 6 height 4
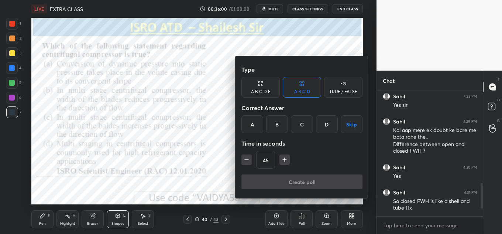
click at [276, 126] on div "B" at bounding box center [277, 124] width 22 height 18
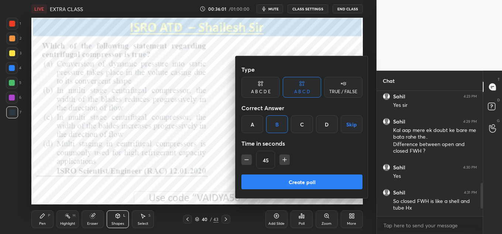
click at [280, 182] on button "Create poll" at bounding box center [302, 181] width 121 height 15
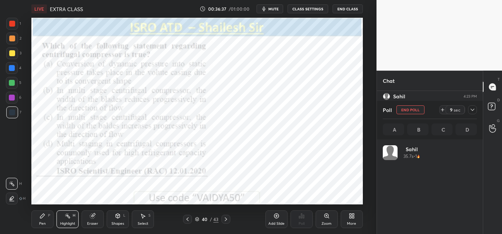
scroll to position [3, 3]
click at [471, 107] on icon at bounding box center [473, 110] width 6 height 6
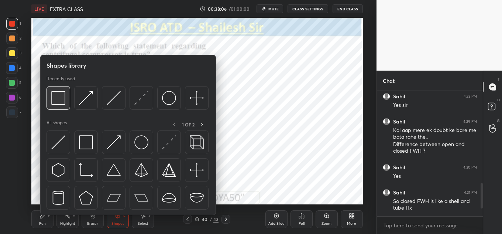
click at [55, 96] on img at bounding box center [58, 98] width 14 height 14
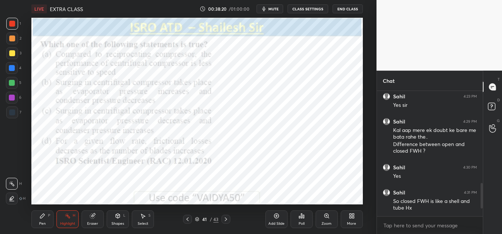
click at [310, 220] on div "Poll" at bounding box center [302, 219] width 22 height 18
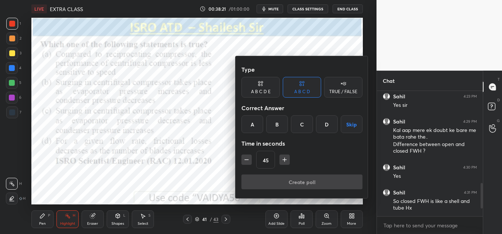
click at [301, 129] on div "C" at bounding box center [302, 124] width 22 height 18
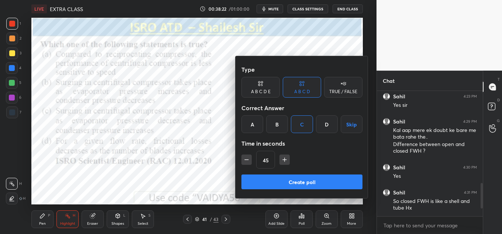
click at [301, 185] on button "Create poll" at bounding box center [302, 181] width 121 height 15
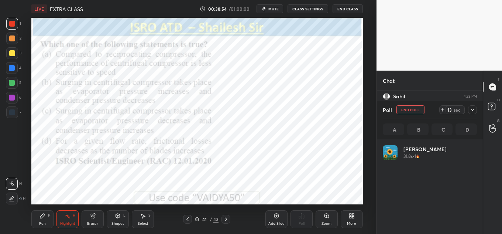
scroll to position [86, 92]
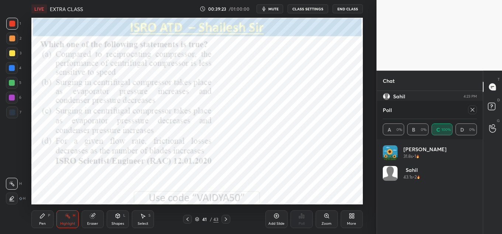
click at [477, 108] on div "Poll A 0% B 0% C 100% D 0%" at bounding box center [430, 120] width 106 height 38
click at [475, 109] on icon at bounding box center [473, 110] width 6 height 6
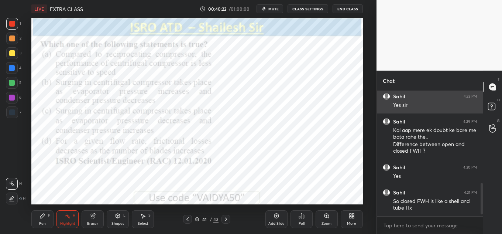
scroll to position [379, 0]
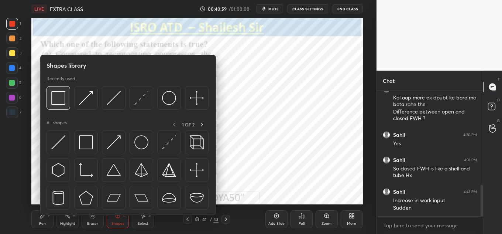
click at [56, 94] on img at bounding box center [58, 98] width 14 height 14
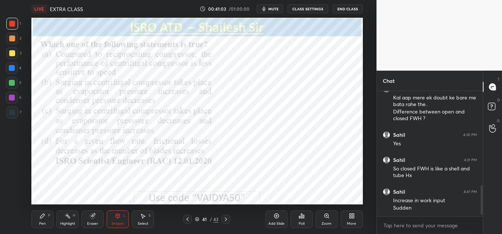
scroll to position [404, 0]
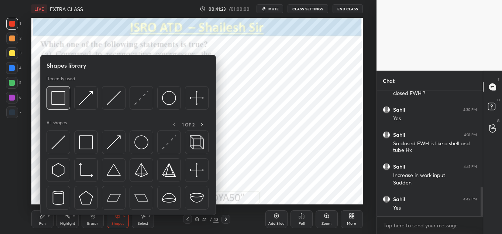
click at [60, 100] on img at bounding box center [58, 98] width 14 height 14
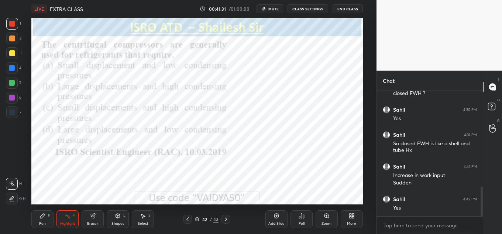
click at [297, 222] on div "Poll" at bounding box center [302, 219] width 22 height 18
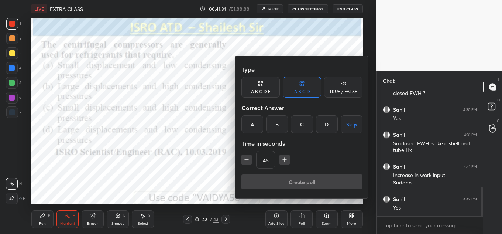
click at [329, 126] on div "D" at bounding box center [327, 124] width 22 height 18
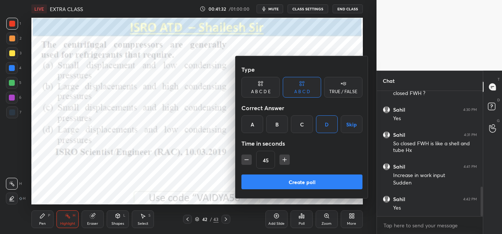
click at [301, 190] on div "Create poll" at bounding box center [302, 183] width 121 height 18
click at [300, 183] on button "Create poll" at bounding box center [302, 181] width 121 height 15
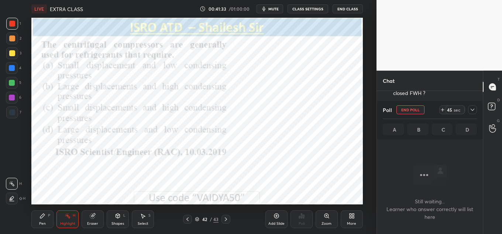
scroll to position [102, 104]
click at [472, 112] on icon at bounding box center [473, 110] width 6 height 6
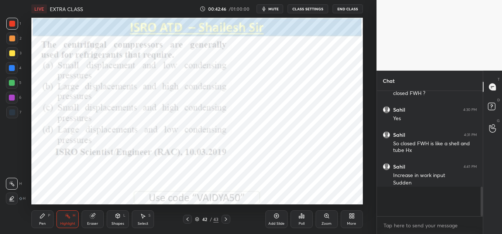
scroll to position [3, 3]
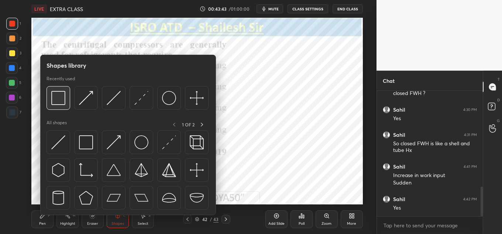
click at [58, 92] on img at bounding box center [58, 98] width 14 height 14
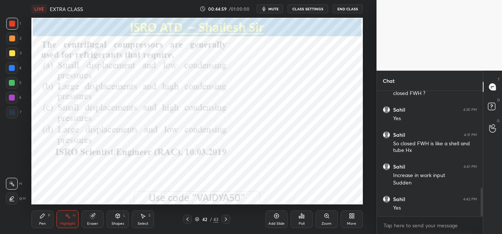
scroll to position [429, 0]
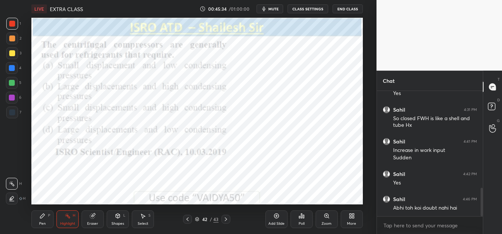
click at [350, 8] on button "End Class" at bounding box center [348, 8] width 30 height 9
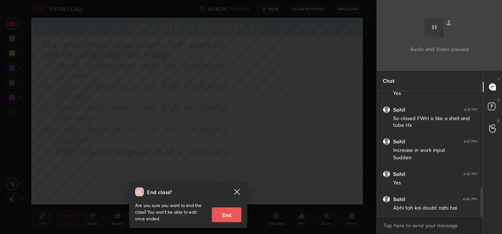
click at [235, 215] on button "End" at bounding box center [227, 214] width 30 height 15
type textarea "x"
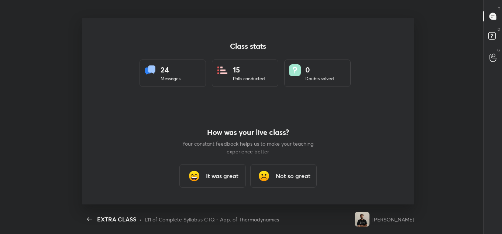
scroll to position [36760, 36454]
click at [229, 173] on h3 "It was great" at bounding box center [222, 175] width 33 height 9
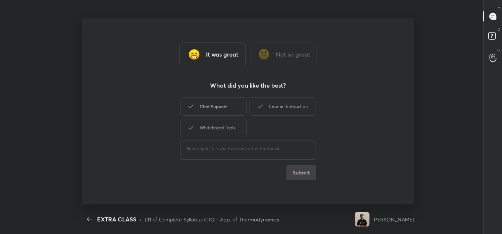
click at [226, 109] on div "Chat Support" at bounding box center [213, 106] width 67 height 18
click at [223, 125] on div "Whiteboard Tools" at bounding box center [213, 128] width 67 height 18
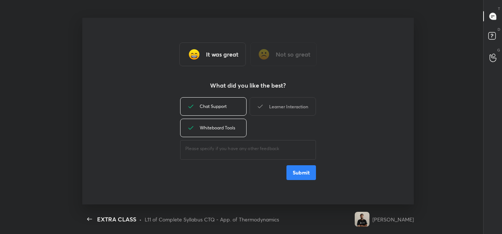
click at [271, 106] on div "Learner Interaction" at bounding box center [283, 106] width 67 height 18
click at [300, 170] on button "Submit" at bounding box center [302, 172] width 30 height 15
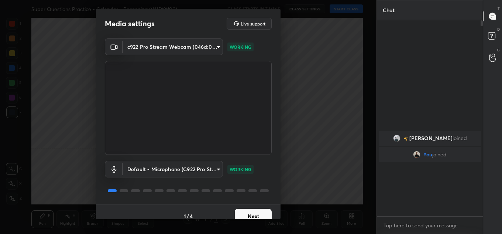
scroll to position [3, 3]
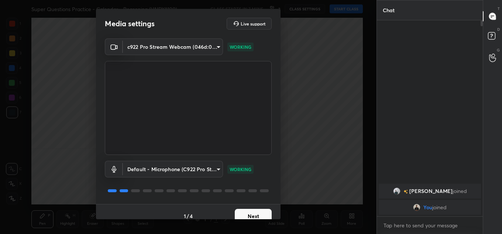
click at [249, 209] on button "Next" at bounding box center [253, 216] width 37 height 15
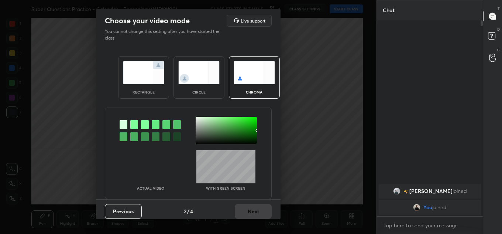
click at [123, 89] on div "rectangle" at bounding box center [143, 77] width 51 height 42
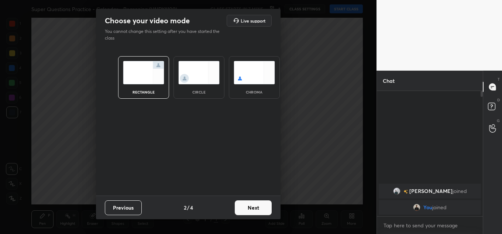
scroll to position [141, 104]
click at [262, 210] on button "Next" at bounding box center [253, 207] width 37 height 15
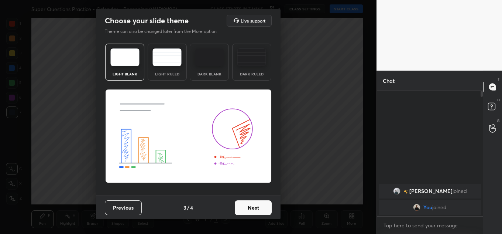
click at [262, 210] on button "Next" at bounding box center [253, 207] width 37 height 15
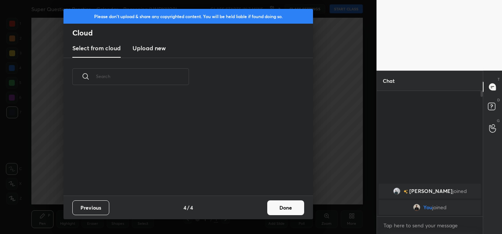
click at [269, 205] on button "Done" at bounding box center [285, 207] width 37 height 15
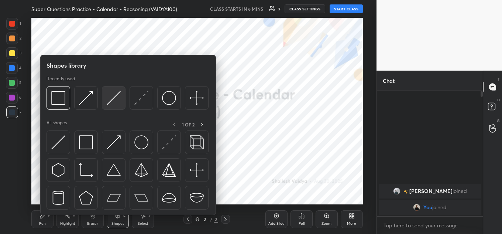
click at [110, 94] on img at bounding box center [114, 98] width 14 height 14
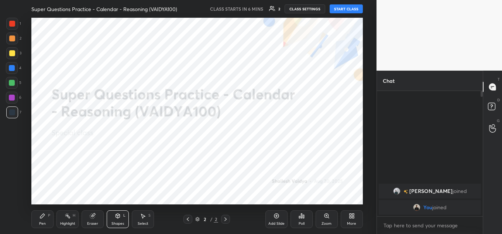
click at [340, 12] on button "START CLASS" at bounding box center [346, 8] width 33 height 9
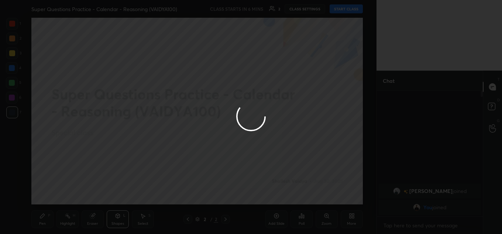
type textarea "x"
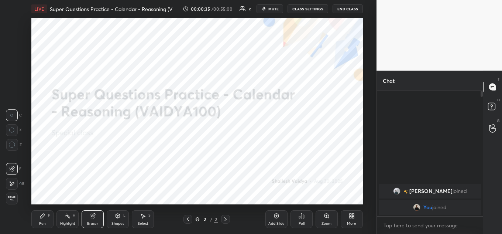
click at [351, 217] on icon at bounding box center [351, 217] width 2 height 2
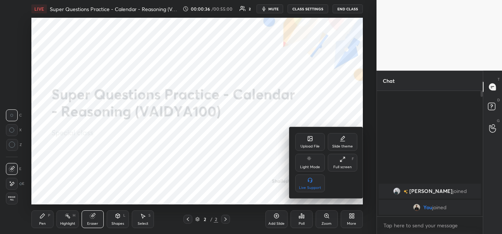
click at [304, 144] on div "Upload File" at bounding box center [310, 146] width 19 height 4
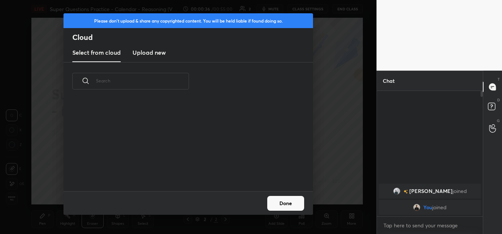
scroll to position [91, 237]
click at [157, 59] on new "Upload new" at bounding box center [149, 53] width 33 height 18
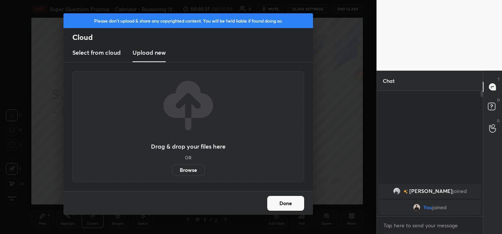
click at [191, 168] on label "Browse" at bounding box center [188, 170] width 33 height 12
click at [172, 168] on input "Browse" at bounding box center [172, 170] width 0 height 12
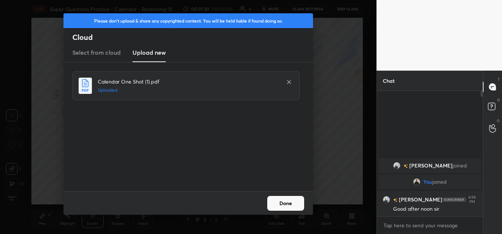
click at [277, 207] on button "Done" at bounding box center [285, 203] width 37 height 15
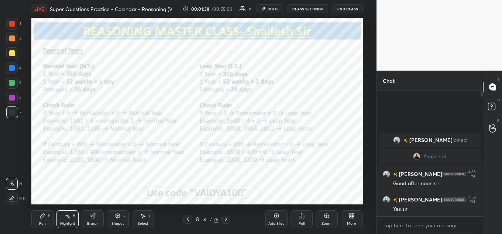
click at [16, 26] on div at bounding box center [12, 24] width 12 height 12
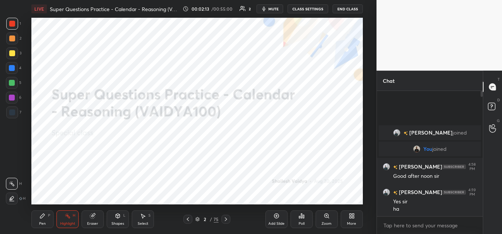
click at [350, 220] on div "More" at bounding box center [352, 219] width 22 height 18
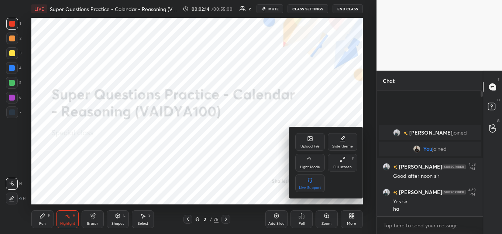
click at [306, 135] on div "Upload File" at bounding box center [311, 142] width 30 height 18
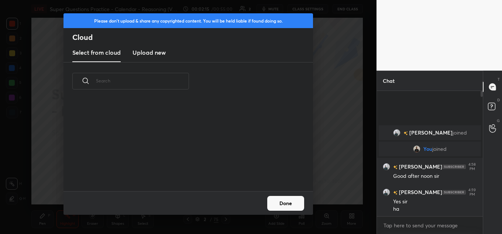
click at [132, 55] on div "Select from cloud Upload new" at bounding box center [189, 53] width 250 height 18
click at [149, 53] on h3 "Upload new" at bounding box center [149, 52] width 33 height 9
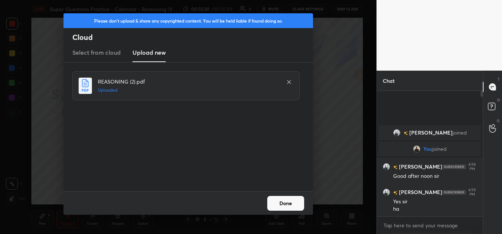
click at [287, 200] on button "Done" at bounding box center [285, 203] width 37 height 15
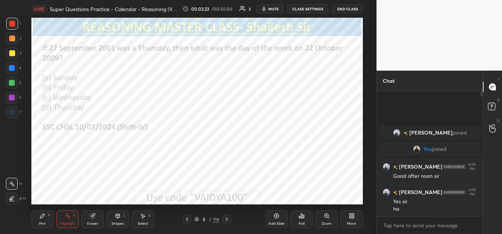
click at [197, 217] on icon at bounding box center [197, 218] width 4 height 2
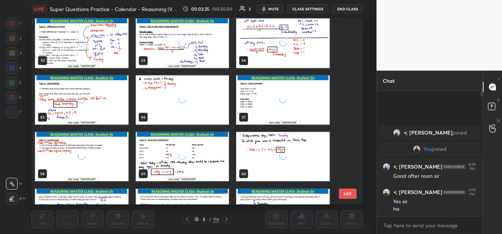
scroll to position [971, 0]
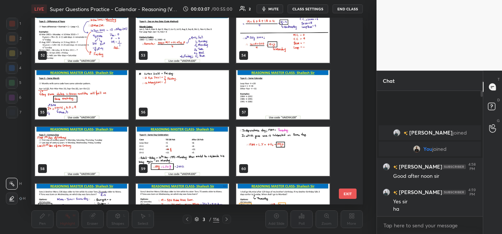
click at [162, 52] on img "grid" at bounding box center [182, 37] width 93 height 49
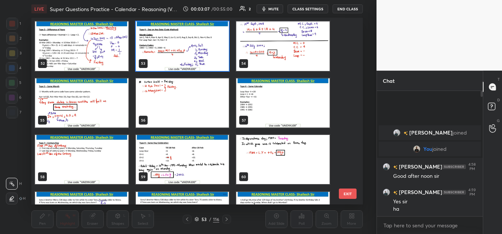
drag, startPoint x: 162, startPoint y: 52, endPoint x: 160, endPoint y: 49, distance: 4.0
click at [161, 52] on div "46 47 48 49 50 51 52 53 54 55 56 57 58 59 60 61 62 63" at bounding box center [190, 111] width 319 height 187
click at [168, 47] on img "grid" at bounding box center [182, 45] width 93 height 49
click at [168, 48] on img "grid" at bounding box center [182, 45] width 93 height 49
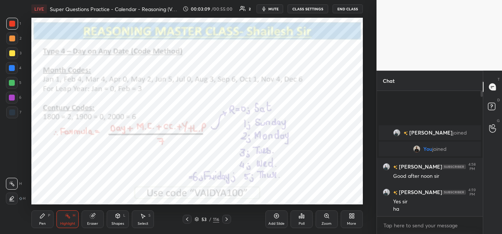
click at [170, 50] on img "grid" at bounding box center [182, 45] width 93 height 49
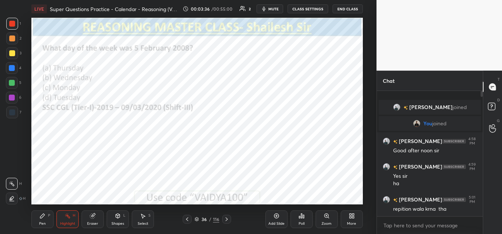
click at [279, 9] on button "mute" at bounding box center [270, 8] width 27 height 9
click at [269, 7] on span "unmute" at bounding box center [273, 8] width 16 height 5
click at [198, 217] on div "34 / 116" at bounding box center [207, 219] width 25 height 7
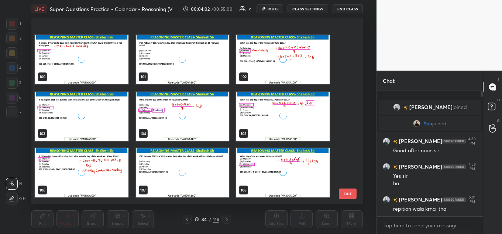
scroll to position [1907, 0]
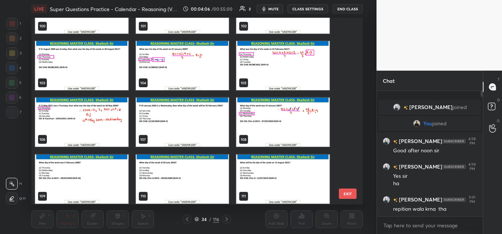
click at [255, 134] on img "grid" at bounding box center [282, 122] width 93 height 49
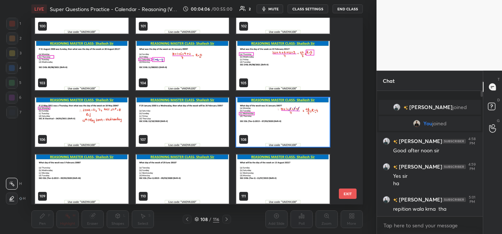
click at [255, 134] on img "grid" at bounding box center [282, 122] width 93 height 49
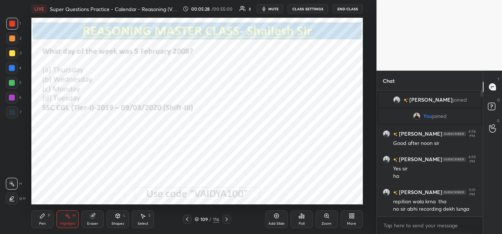
click at [296, 217] on div "Poll" at bounding box center [302, 219] width 22 height 18
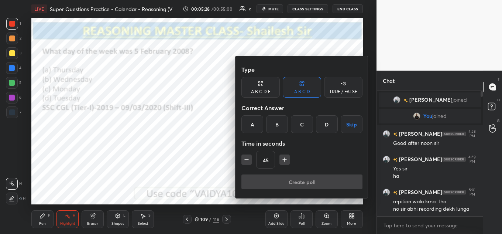
click at [329, 120] on div "D" at bounding box center [327, 124] width 22 height 18
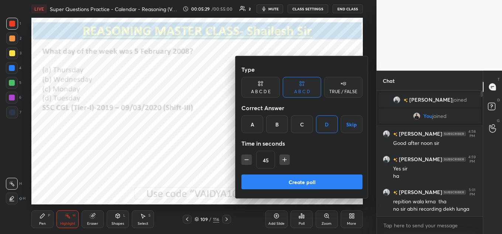
drag, startPoint x: 283, startPoint y: 158, endPoint x: 286, endPoint y: 163, distance: 5.6
click at [283, 158] on icon "button" at bounding box center [284, 159] width 7 height 7
type input "60"
click at [286, 181] on button "Create poll" at bounding box center [302, 181] width 121 height 15
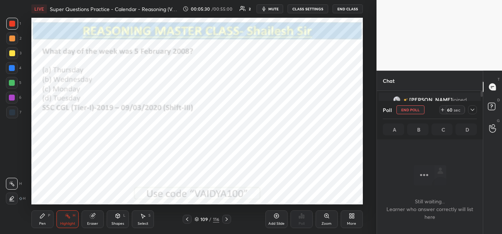
scroll to position [102, 104]
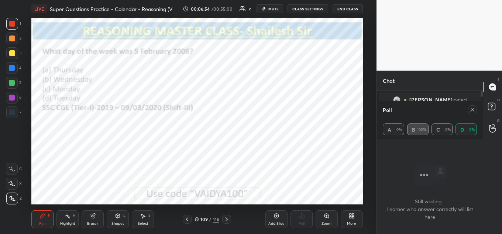
click at [470, 110] on icon at bounding box center [473, 110] width 6 height 6
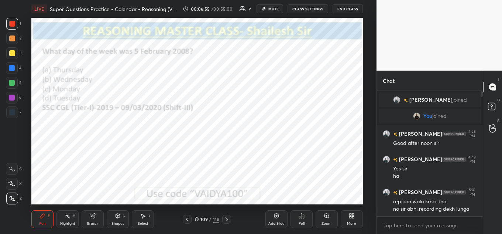
scroll to position [141, 104]
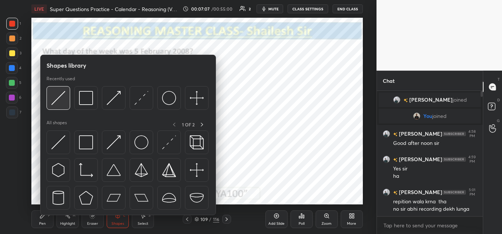
click at [55, 94] on img at bounding box center [58, 98] width 14 height 14
click at [97, 92] on div at bounding box center [86, 98] width 24 height 24
click at [60, 95] on img at bounding box center [58, 98] width 14 height 14
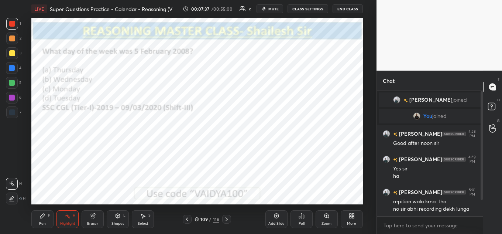
click at [116, 215] on icon at bounding box center [118, 215] width 4 height 1
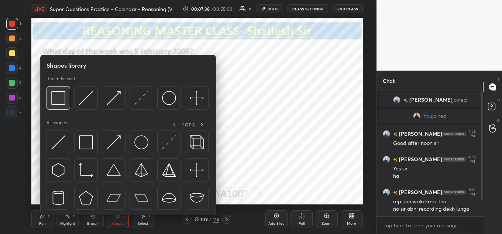
click at [65, 100] on img at bounding box center [58, 98] width 14 height 14
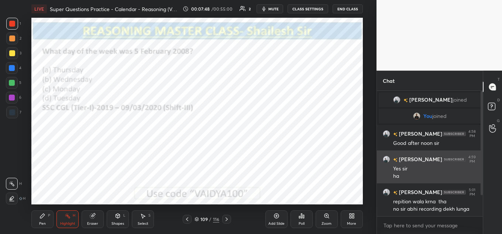
click at [471, 158] on div "4:59 PM" at bounding box center [473, 159] width 10 height 9
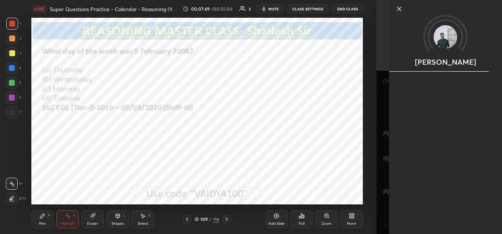
drag, startPoint x: 481, startPoint y: 160, endPoint x: 494, endPoint y: 132, distance: 30.8
click at [481, 159] on div "Nitesh" at bounding box center [445, 117] width 113 height 234
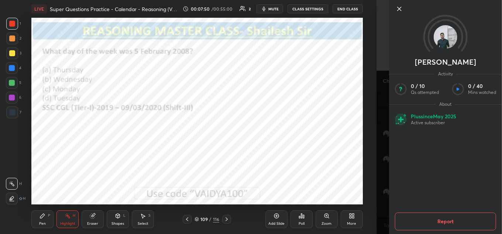
click at [399, 7] on icon at bounding box center [399, 8] width 9 height 9
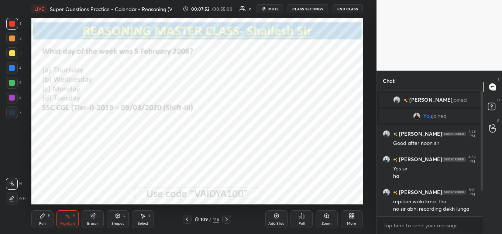
scroll to position [33, 0]
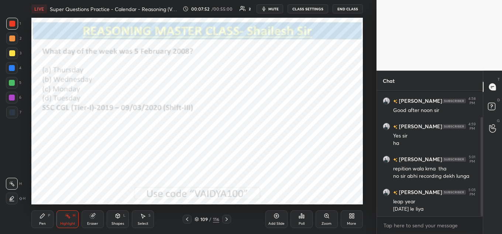
drag, startPoint x: 483, startPoint y: 185, endPoint x: 482, endPoint y: 195, distance: 10.0
click at [483, 196] on div at bounding box center [482, 166] width 2 height 99
click at [294, 218] on div "Poll" at bounding box center [302, 219] width 22 height 18
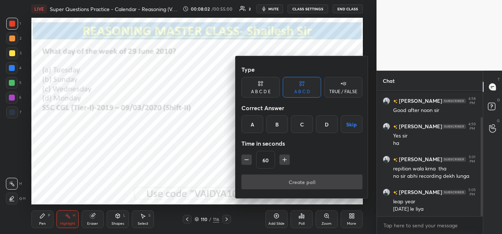
click at [255, 126] on div "A" at bounding box center [253, 124] width 22 height 18
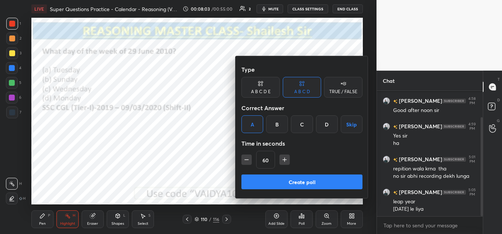
click at [259, 175] on button "Create poll" at bounding box center [302, 181] width 121 height 15
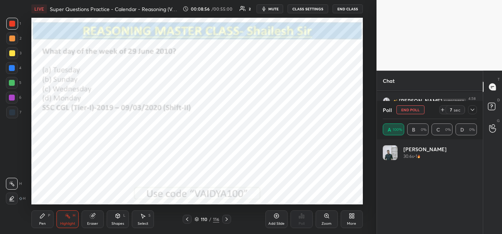
scroll to position [89, 0]
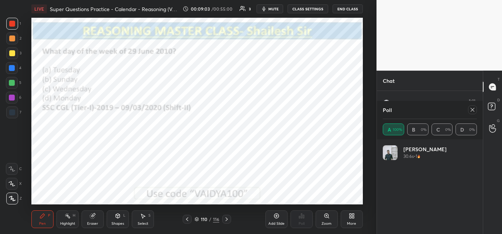
click at [472, 111] on icon at bounding box center [473, 110] width 6 height 6
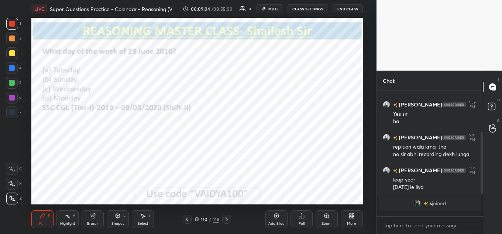
scroll to position [0, 0]
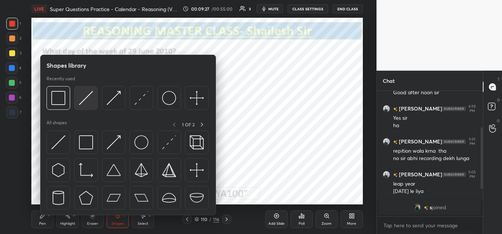
click at [81, 91] on div at bounding box center [86, 98] width 24 height 24
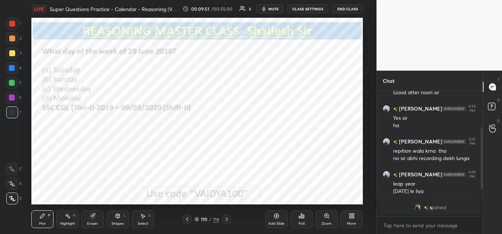
scroll to position [76, 0]
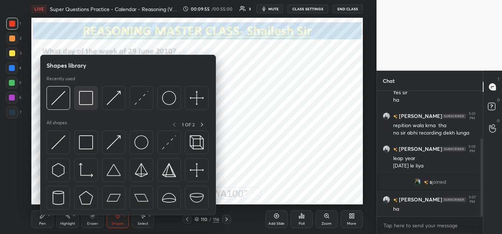
click at [82, 94] on img at bounding box center [86, 98] width 14 height 14
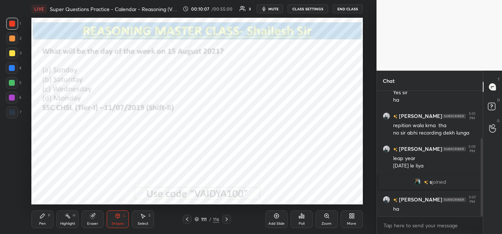
click at [293, 214] on div "Poll" at bounding box center [302, 219] width 22 height 18
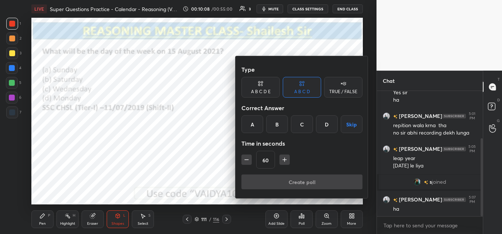
drag, startPoint x: 251, startPoint y: 125, endPoint x: 252, endPoint y: 142, distance: 17.4
click at [251, 126] on div "A" at bounding box center [253, 124] width 22 height 18
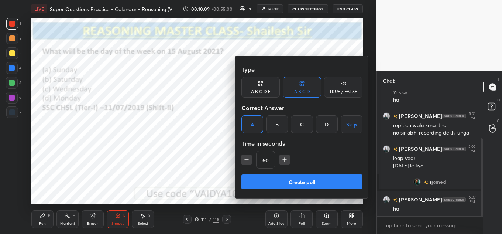
click at [254, 180] on button "Create poll" at bounding box center [302, 181] width 121 height 15
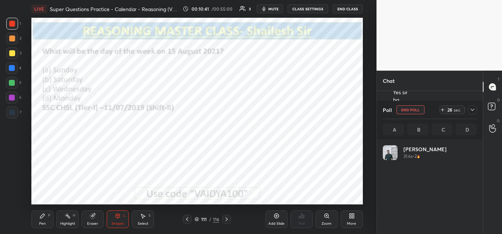
scroll to position [86, 92]
click at [469, 110] on div at bounding box center [472, 109] width 12 height 9
click at [471, 111] on icon at bounding box center [473, 110] width 6 height 6
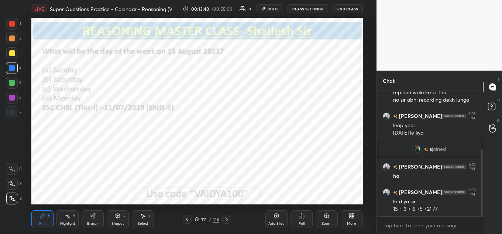
scroll to position [127, 0]
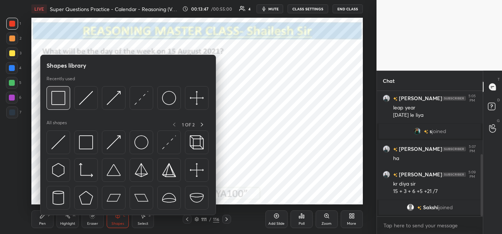
click at [58, 92] on img at bounding box center [58, 98] width 14 height 14
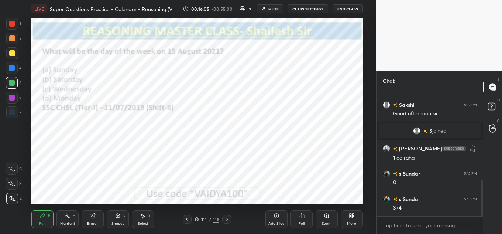
scroll to position [305, 0]
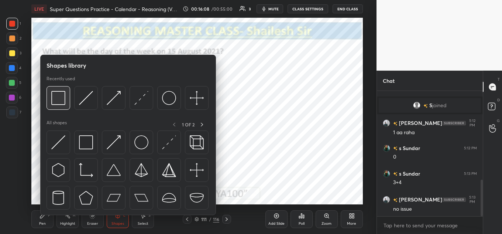
click at [64, 96] on img at bounding box center [58, 98] width 14 height 14
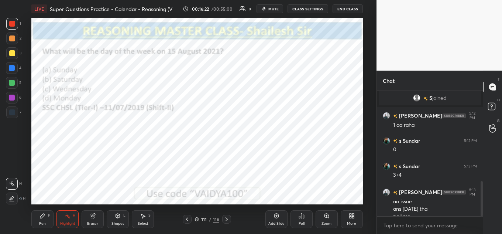
scroll to position [320, 0]
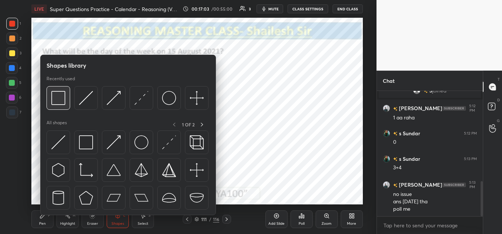
click at [57, 95] on img at bounding box center [58, 98] width 14 height 14
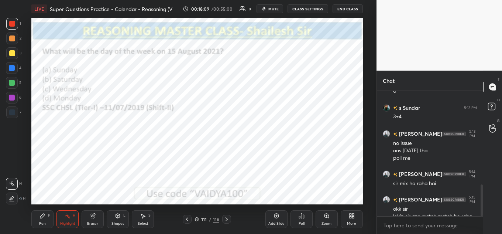
scroll to position [385, 0]
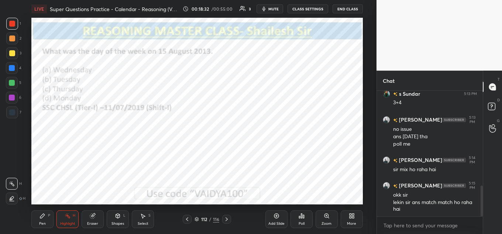
click at [297, 226] on div "Poll" at bounding box center [302, 219] width 22 height 18
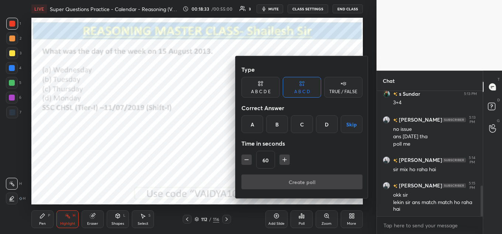
click at [297, 127] on div "C" at bounding box center [302, 124] width 22 height 18
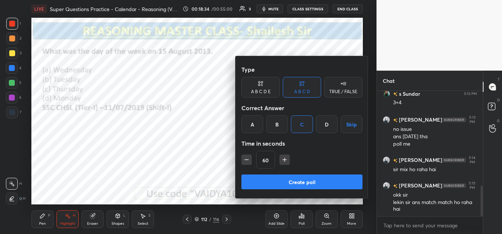
click at [299, 181] on button "Create poll" at bounding box center [302, 181] width 121 height 15
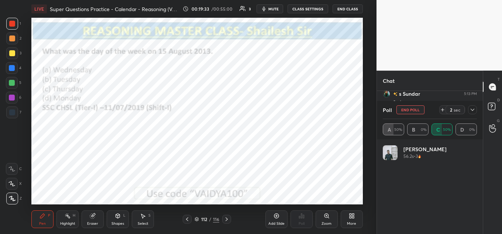
scroll to position [86, 92]
click at [476, 109] on div at bounding box center [472, 109] width 9 height 9
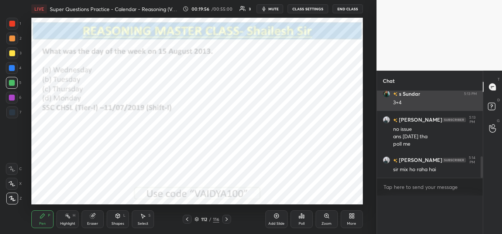
scroll to position [0, 0]
click at [473, 111] on div "Nitesh 5:13 PM no issue ans sunday tha poll me" at bounding box center [430, 131] width 106 height 41
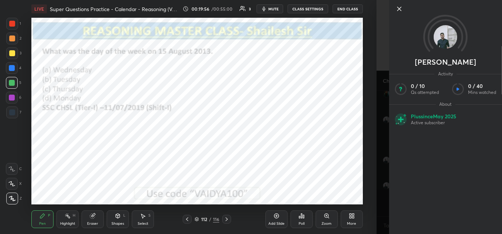
scroll to position [141, 104]
click at [401, 7] on icon at bounding box center [399, 8] width 9 height 9
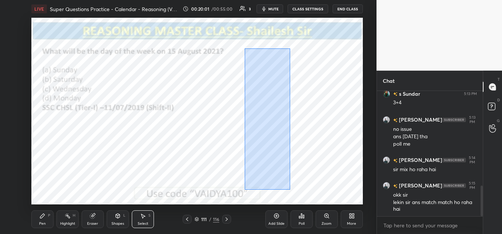
drag, startPoint x: 245, startPoint y: 48, endPoint x: 289, endPoint y: 187, distance: 145.7
click at [290, 190] on div "0 ° Undo Copy Duplicate Duplicate to new slide Delete" at bounding box center [197, 111] width 332 height 187
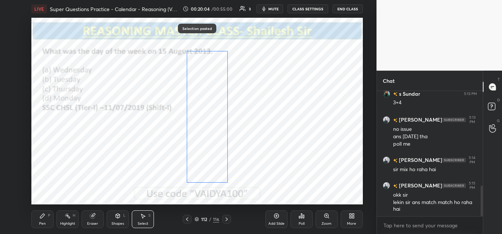
drag, startPoint x: 237, startPoint y: 99, endPoint x: 208, endPoint y: 103, distance: 29.9
click at [204, 107] on div "0 ° Undo Copy Paste here Duplicate Duplicate to new slide Delete" at bounding box center [197, 111] width 332 height 187
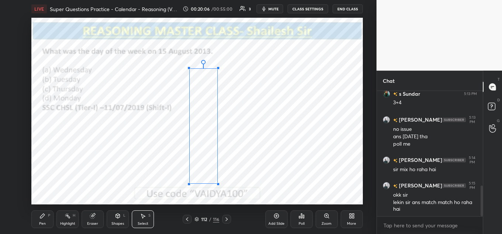
drag, startPoint x: 231, startPoint y: 52, endPoint x: 218, endPoint y: 69, distance: 21.2
click at [218, 69] on div at bounding box center [218, 68] width 3 height 3
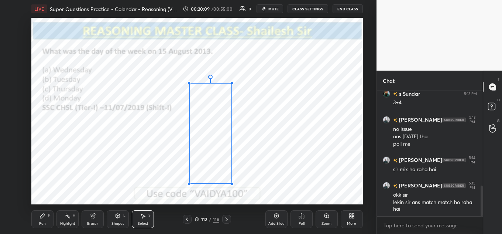
drag, startPoint x: 219, startPoint y: 68, endPoint x: 232, endPoint y: 83, distance: 20.2
click at [232, 83] on div at bounding box center [232, 82] width 3 height 3
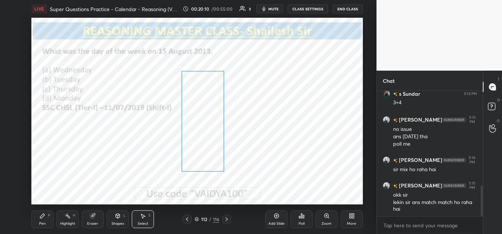
drag, startPoint x: 215, startPoint y: 94, endPoint x: 208, endPoint y: 83, distance: 13.5
click at [208, 83] on div "0 ° Undo Copy Paste here Duplicate Duplicate to new slide Delete" at bounding box center [197, 111] width 332 height 187
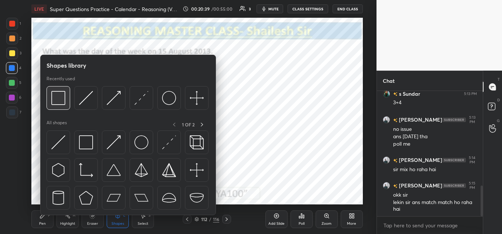
click at [59, 100] on img at bounding box center [58, 98] width 14 height 14
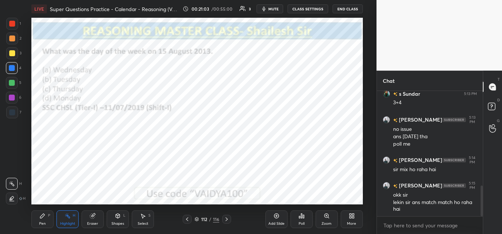
scroll to position [410, 0]
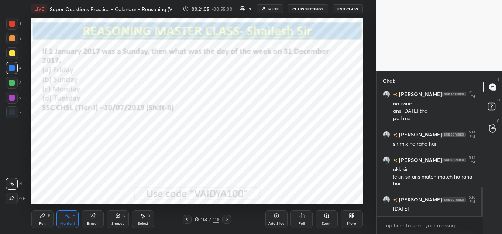
click at [302, 218] on icon at bounding box center [302, 216] width 6 height 6
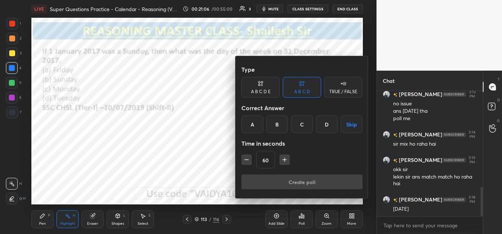
click at [274, 123] on div "B" at bounding box center [277, 124] width 22 height 18
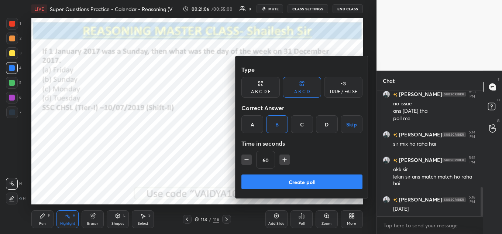
click at [277, 181] on button "Create poll" at bounding box center [302, 181] width 121 height 15
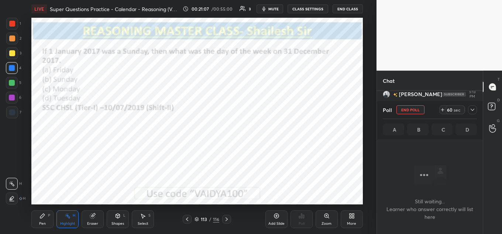
scroll to position [102, 104]
click at [472, 110] on icon at bounding box center [473, 110] width 6 height 6
type textarea "x"
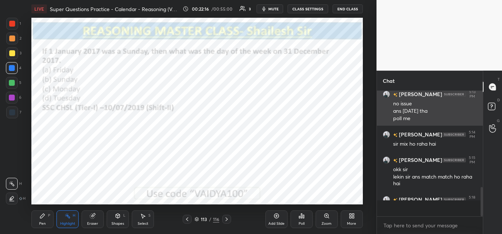
scroll to position [3, 3]
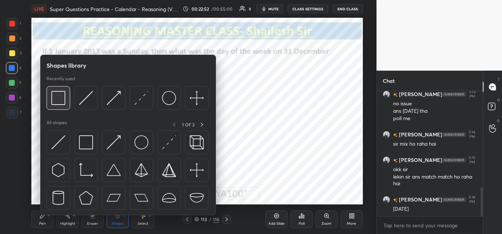
click at [67, 93] on div at bounding box center [59, 98] width 24 height 24
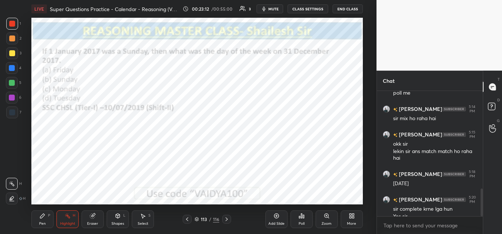
scroll to position [443, 0]
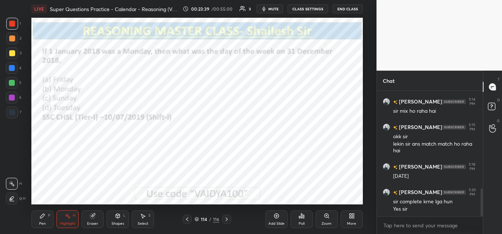
click at [297, 217] on div "Poll" at bounding box center [302, 219] width 22 height 18
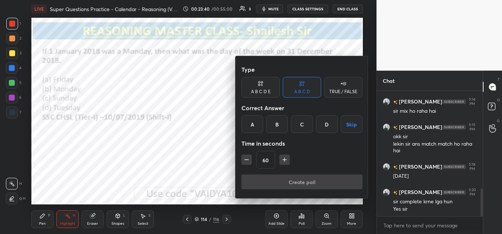
click at [278, 127] on div "B" at bounding box center [277, 124] width 22 height 18
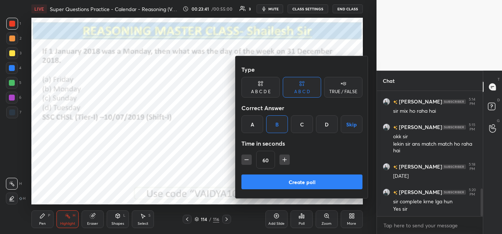
click at [243, 157] on icon "button" at bounding box center [246, 159] width 7 height 7
type input "45"
click at [274, 186] on button "Create poll" at bounding box center [302, 181] width 121 height 15
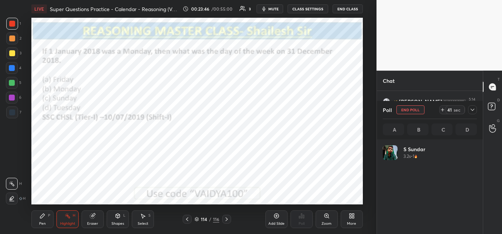
scroll to position [86, 92]
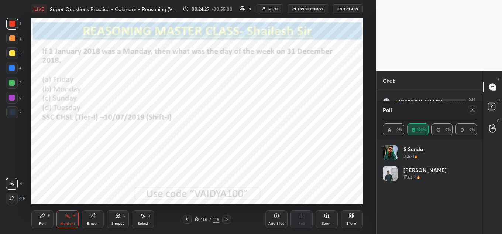
click at [469, 111] on div at bounding box center [472, 109] width 9 height 9
type textarea "x"
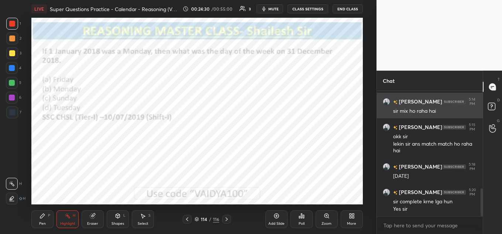
scroll to position [141, 104]
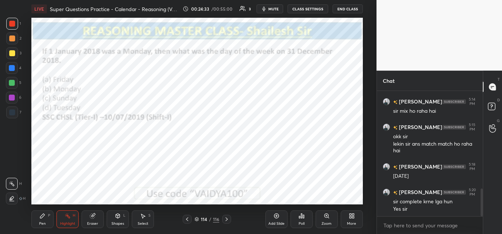
click at [112, 213] on div "Shapes L" at bounding box center [118, 219] width 22 height 18
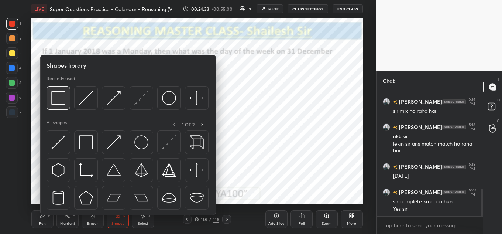
click at [58, 102] on img at bounding box center [58, 98] width 14 height 14
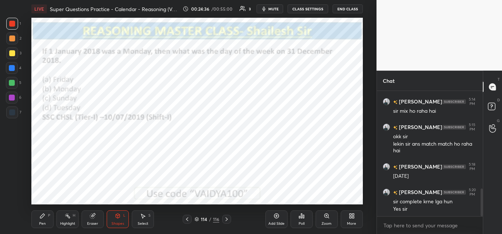
drag, startPoint x: 70, startPoint y: 215, endPoint x: 70, endPoint y: 206, distance: 8.9
click at [70, 215] on icon at bounding box center [68, 216] width 6 height 6
click at [305, 217] on div "Poll" at bounding box center [302, 219] width 22 height 18
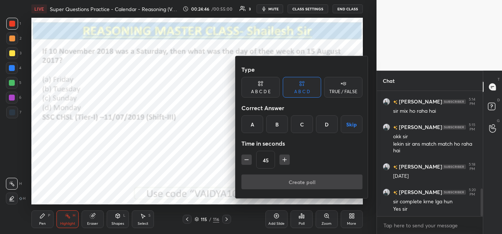
click at [281, 129] on div "B" at bounding box center [277, 124] width 22 height 18
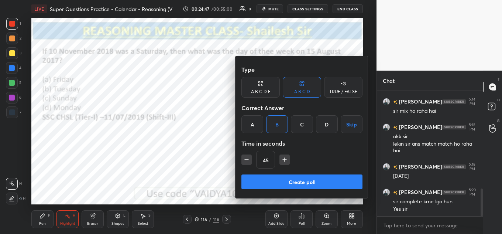
click at [282, 160] on icon "button" at bounding box center [284, 159] width 7 height 7
type input "60"
click at [281, 188] on button "Create poll" at bounding box center [302, 181] width 121 height 15
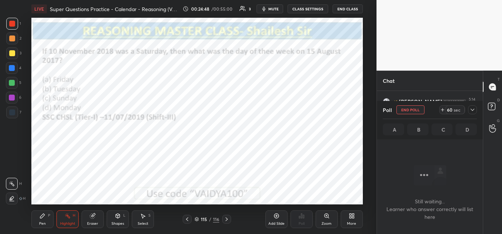
scroll to position [102, 104]
click at [468, 109] on div at bounding box center [472, 109] width 9 height 9
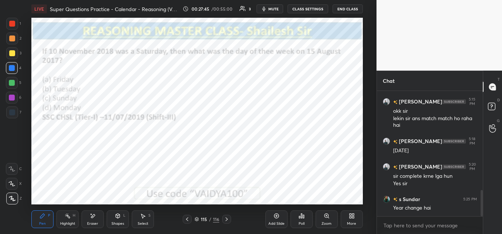
scroll to position [494, 0]
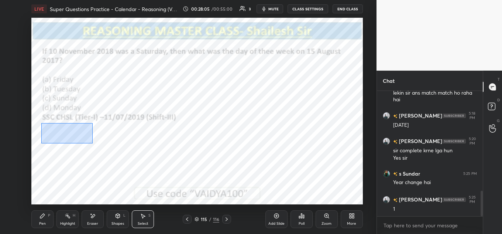
drag, startPoint x: 63, startPoint y: 139, endPoint x: 93, endPoint y: 143, distance: 30.3
click at [93, 143] on div "0 ° Undo Copy Paste here Duplicate Duplicate to new slide Delete" at bounding box center [197, 111] width 332 height 187
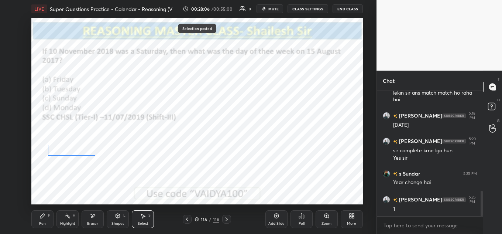
drag, startPoint x: 85, startPoint y: 142, endPoint x: 79, endPoint y: 147, distance: 8.1
click at [79, 147] on div "0 ° Undo Copy Paste here Duplicate Duplicate to new slide Delete" at bounding box center [197, 111] width 332 height 187
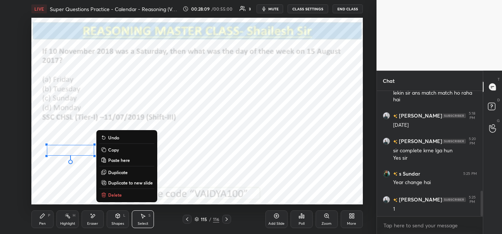
click at [81, 163] on div "0 ° Undo Copy Paste here Duplicate Duplicate to new slide Delete" at bounding box center [197, 111] width 332 height 187
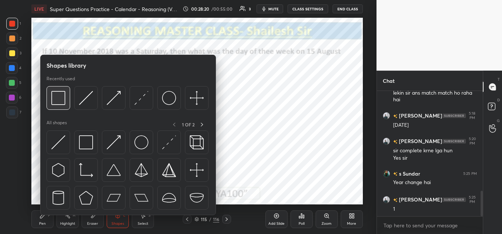
click at [59, 98] on img at bounding box center [58, 98] width 14 height 14
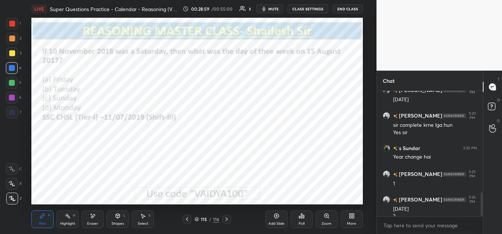
scroll to position [527, 0]
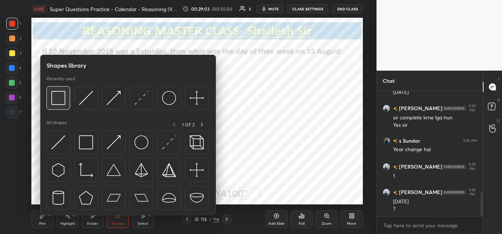
click at [60, 95] on img at bounding box center [58, 98] width 14 height 14
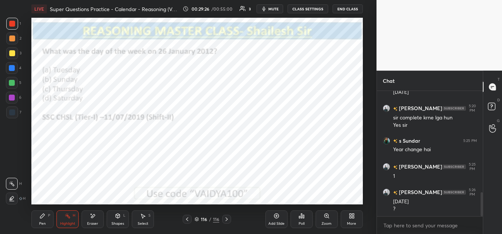
click at [303, 219] on div "Poll" at bounding box center [302, 219] width 22 height 18
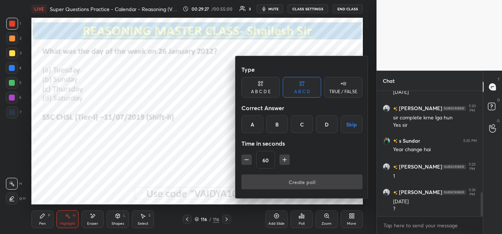
click at [308, 127] on div "C" at bounding box center [302, 124] width 22 height 18
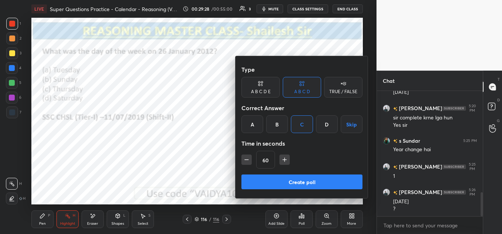
click at [294, 174] on button "Create poll" at bounding box center [302, 181] width 121 height 15
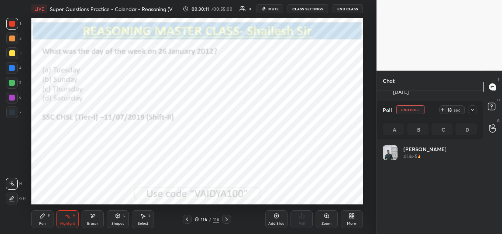
scroll to position [86, 92]
click at [472, 110] on icon at bounding box center [473, 110] width 6 height 6
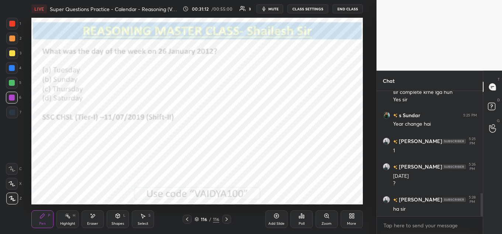
scroll to position [560, 0]
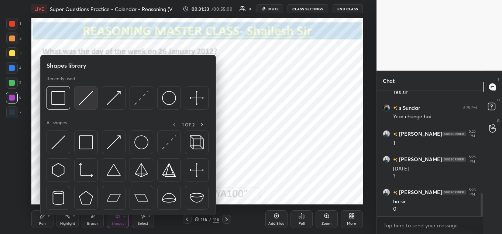
click at [83, 96] on img at bounding box center [86, 98] width 14 height 14
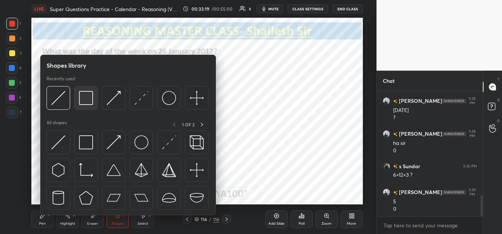
scroll to position [625, 0]
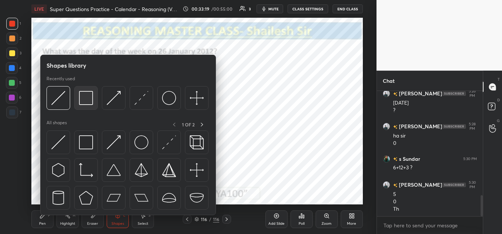
click at [87, 96] on img at bounding box center [86, 98] width 14 height 14
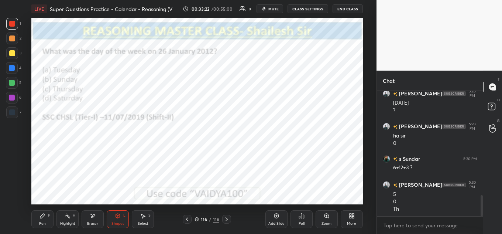
click at [347, 214] on div "More" at bounding box center [352, 219] width 22 height 18
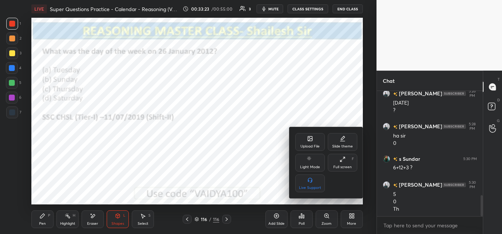
click at [304, 143] on div "Upload File" at bounding box center [311, 142] width 30 height 18
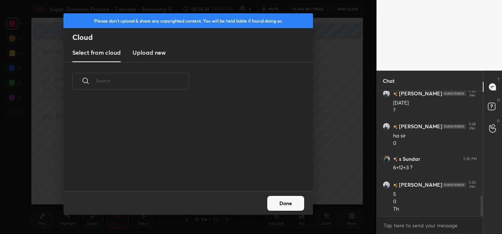
scroll to position [91, 237]
click at [162, 54] on h3 "Upload new" at bounding box center [149, 52] width 33 height 9
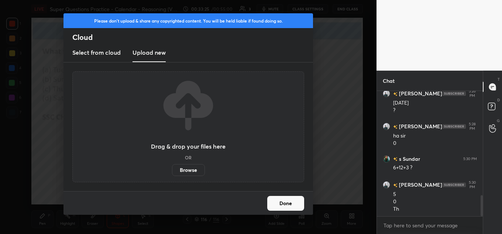
click at [192, 167] on label "Browse" at bounding box center [188, 170] width 33 height 12
click at [172, 167] on input "Browse" at bounding box center [172, 170] width 0 height 12
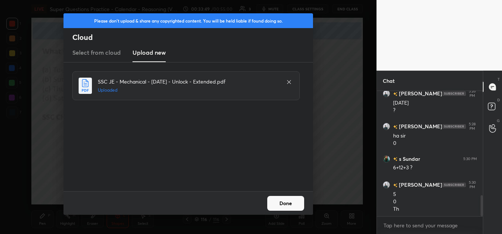
click at [278, 200] on button "Done" at bounding box center [285, 203] width 37 height 15
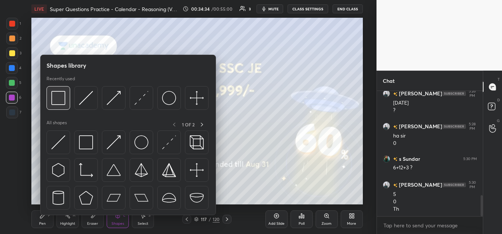
click at [57, 99] on img at bounding box center [58, 98] width 14 height 14
click at [56, 96] on img at bounding box center [58, 98] width 14 height 14
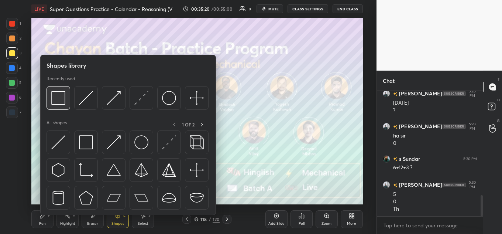
click at [61, 96] on img at bounding box center [58, 98] width 14 height 14
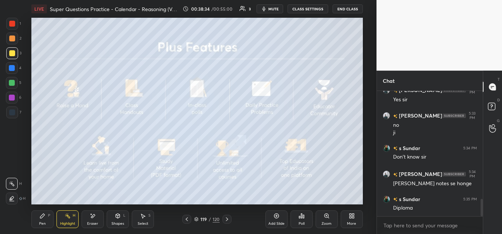
scroll to position [786, 0]
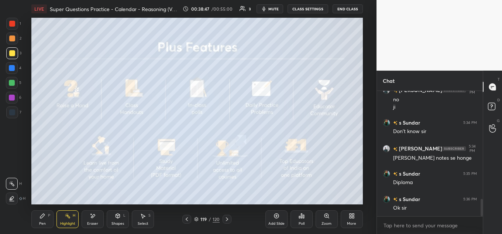
click at [345, 9] on button "End Class" at bounding box center [348, 8] width 30 height 9
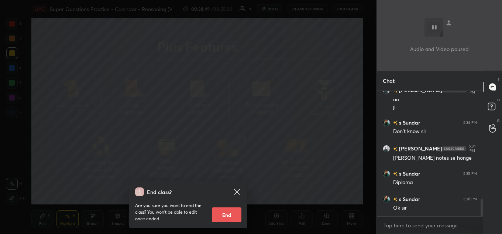
click at [231, 213] on button "End" at bounding box center [227, 214] width 30 height 15
type textarea "x"
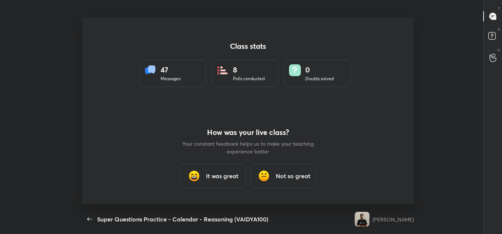
scroll to position [36760, 36480]
click at [211, 177] on h3 "It was great" at bounding box center [222, 175] width 33 height 9
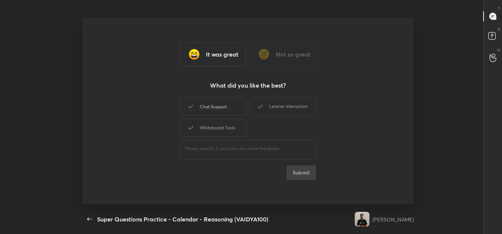
click at [225, 109] on div "Chat Support" at bounding box center [213, 106] width 67 height 18
drag, startPoint x: 222, startPoint y: 127, endPoint x: 245, endPoint y: 117, distance: 25.3
click at [222, 125] on div "Whiteboard Tools" at bounding box center [213, 128] width 67 height 18
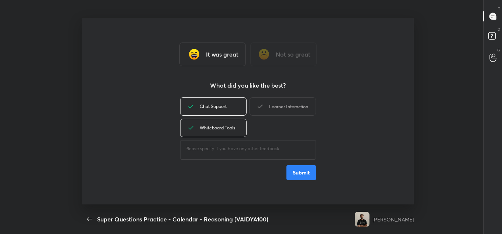
click at [275, 109] on div "Learner Interaction" at bounding box center [283, 106] width 67 height 18
click at [294, 167] on button "Submit" at bounding box center [302, 172] width 30 height 15
